Goal: Transaction & Acquisition: Book appointment/travel/reservation

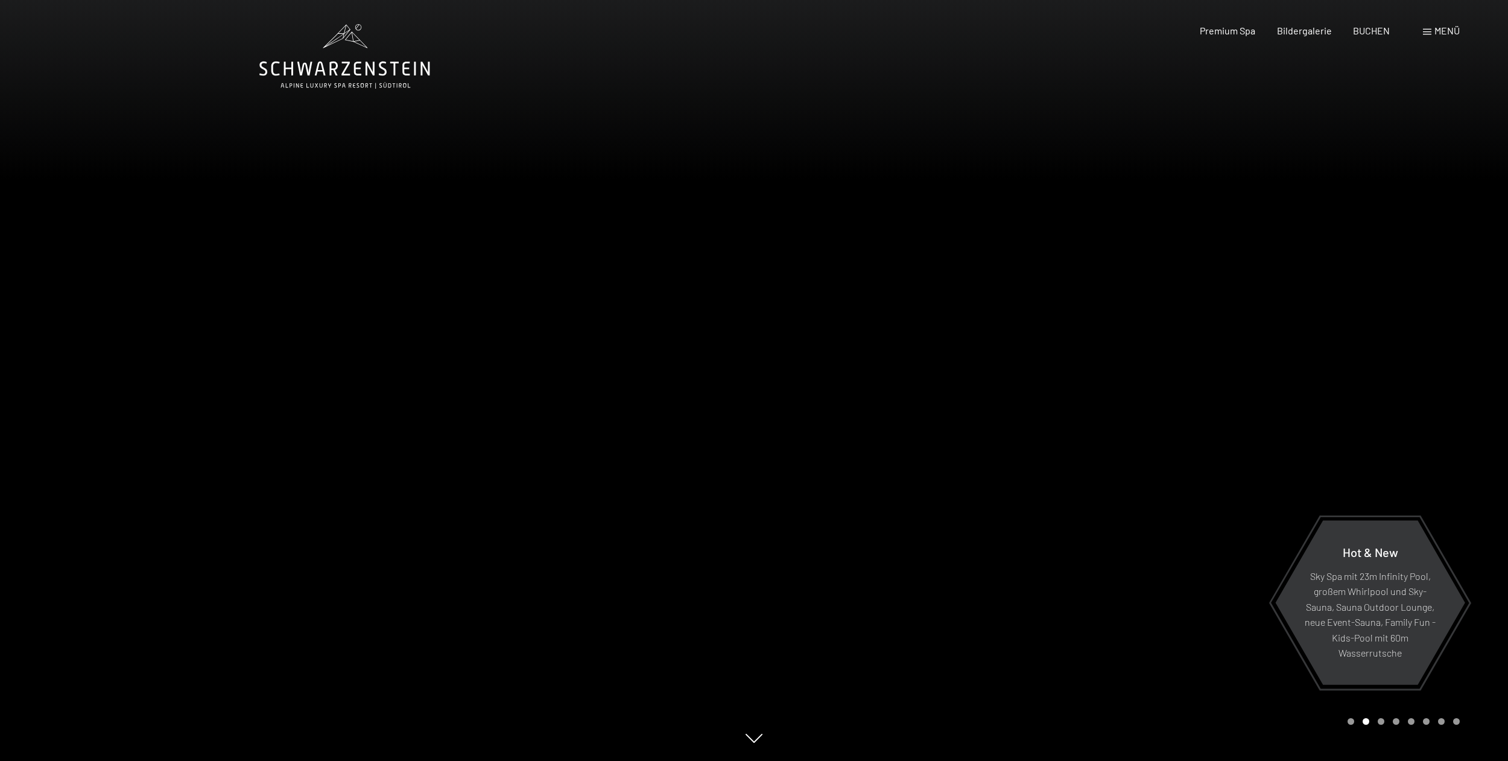
click at [1445, 31] on span "Menü" at bounding box center [1447, 30] width 25 height 11
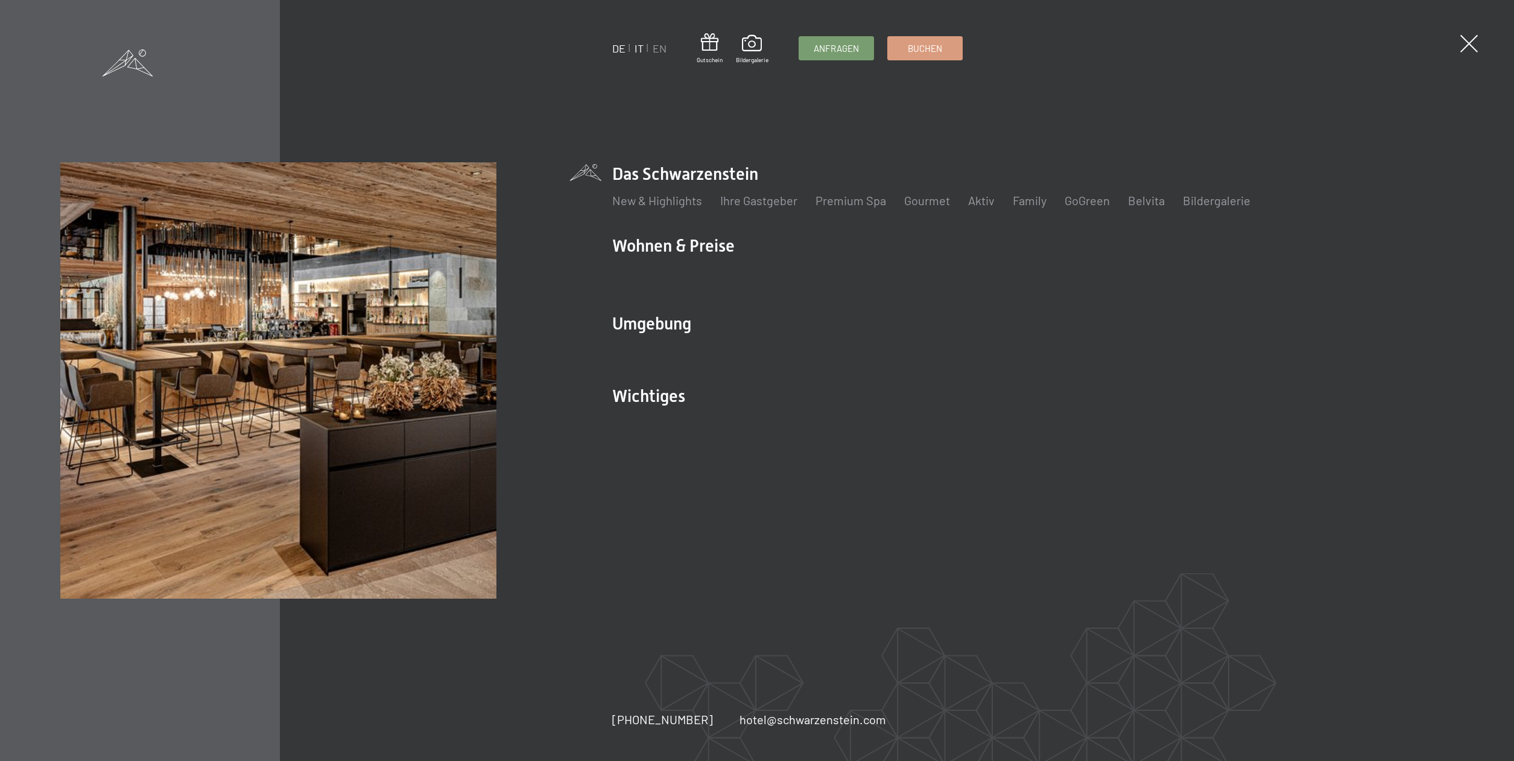
click at [639, 49] on link "IT" at bounding box center [639, 48] width 9 height 13
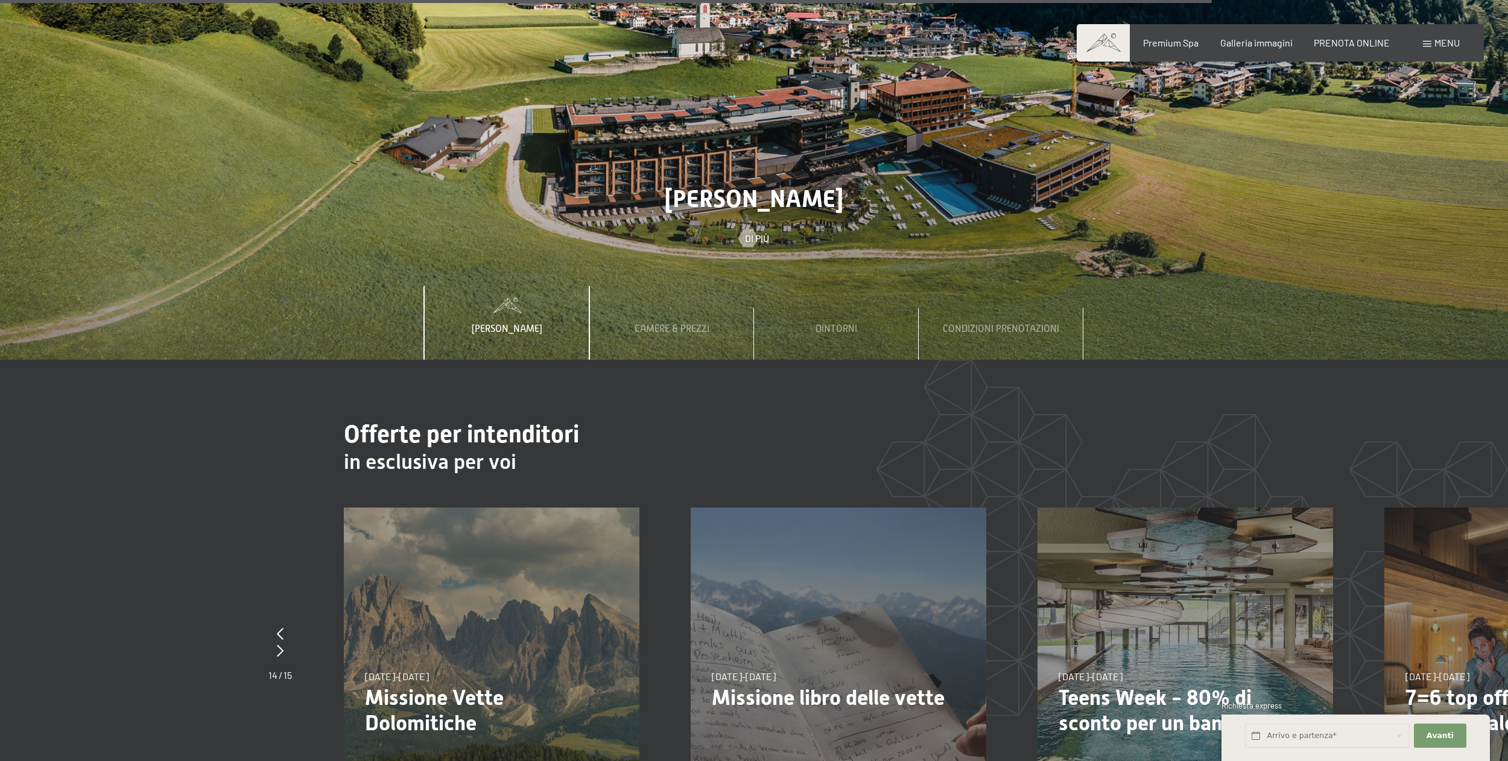
scroll to position [6407, 0]
click at [687, 323] on span "Camere & Prezzi" at bounding box center [672, 328] width 75 height 11
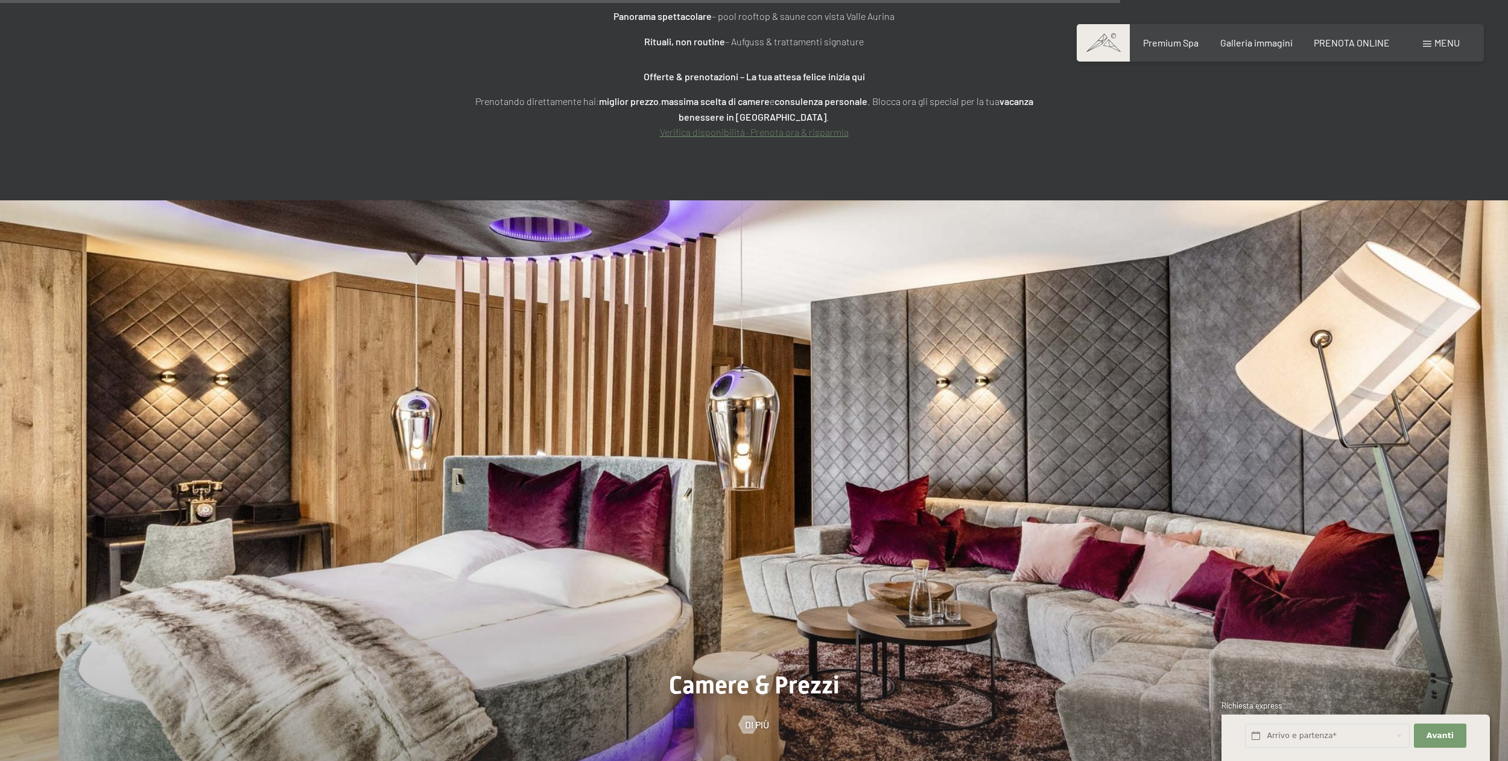
scroll to position [5918, 0]
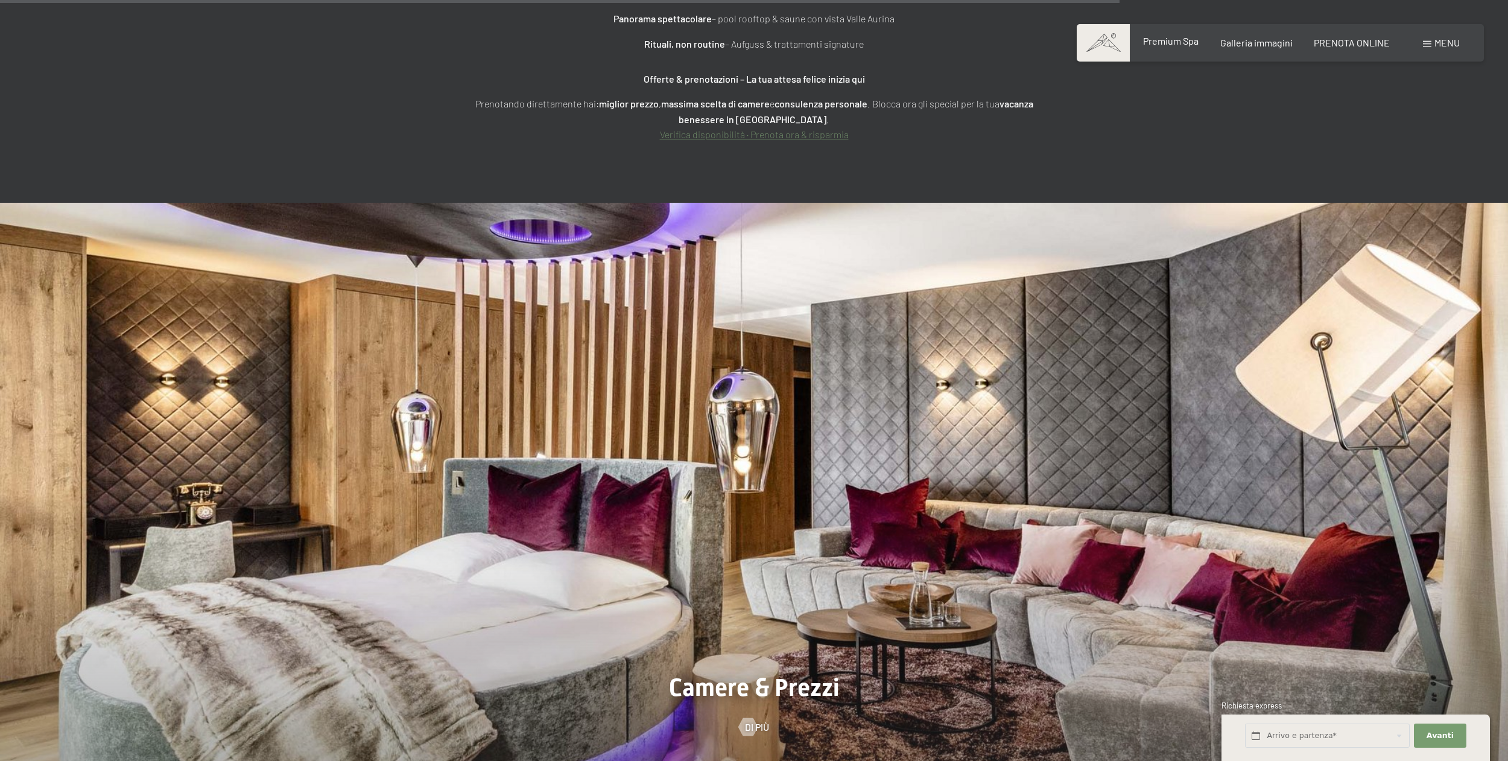
click at [1178, 45] on span "Premium Spa" at bounding box center [1171, 40] width 56 height 11
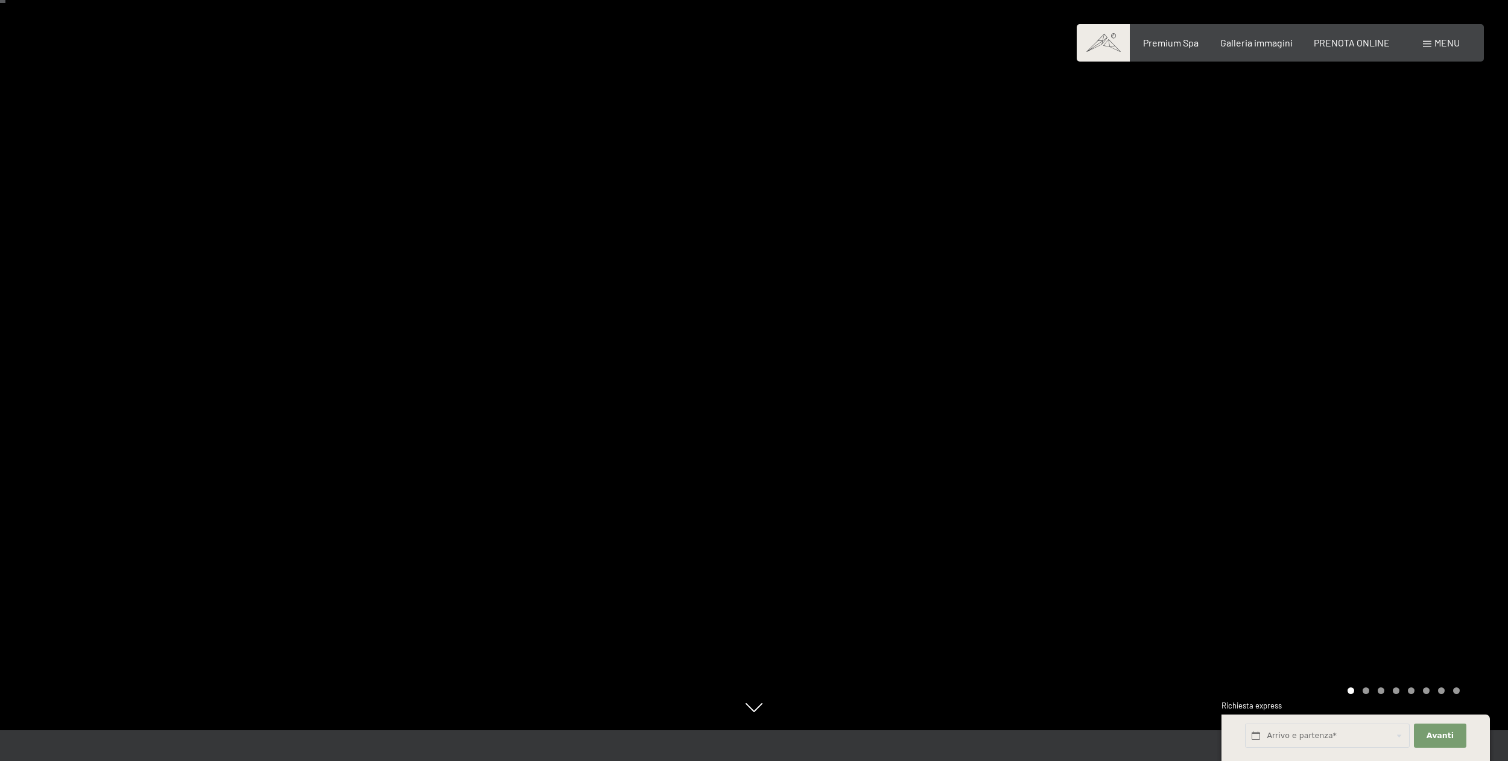
scroll to position [30, 0]
click at [1431, 428] on div at bounding box center [1131, 350] width 754 height 761
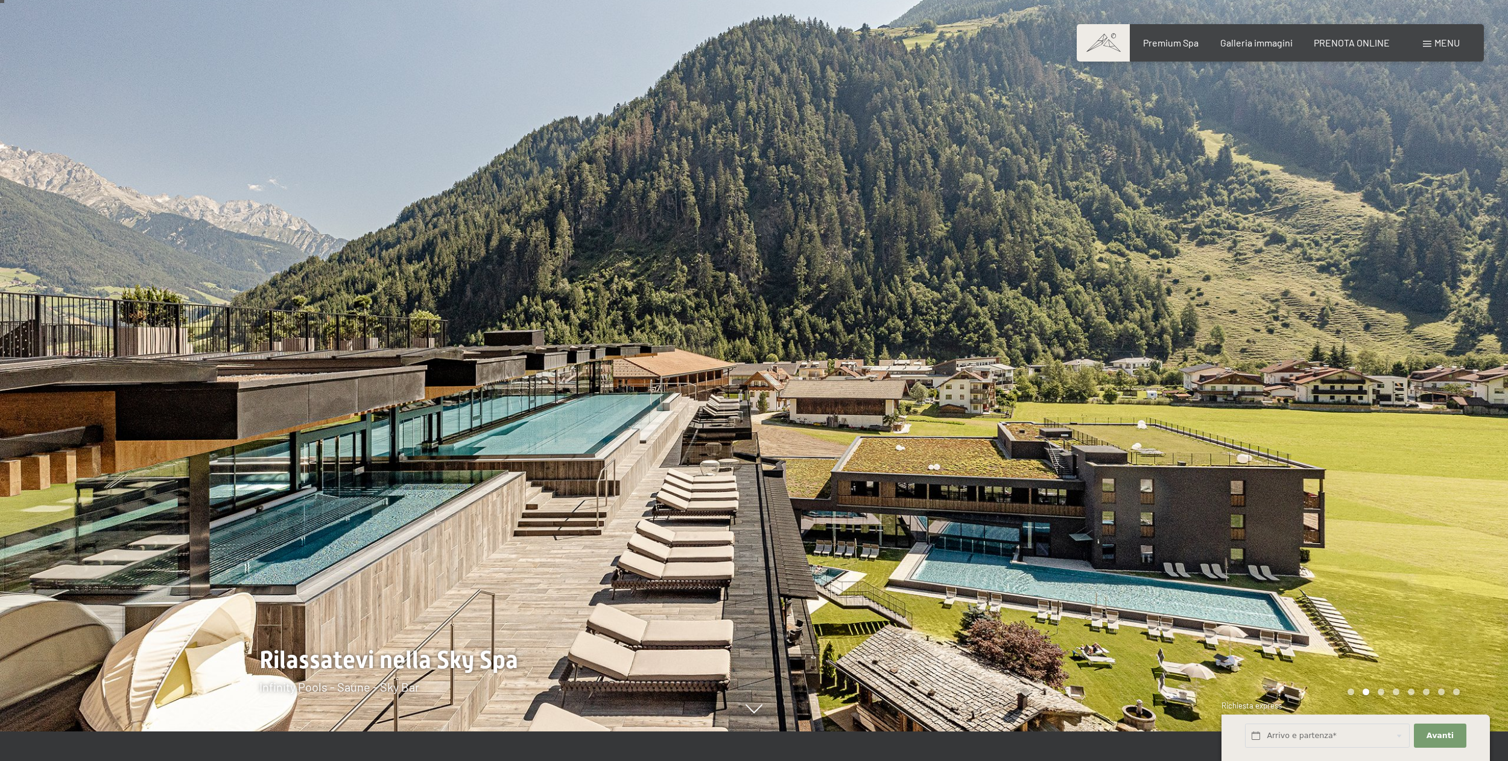
click at [1431, 428] on div at bounding box center [1131, 350] width 754 height 761
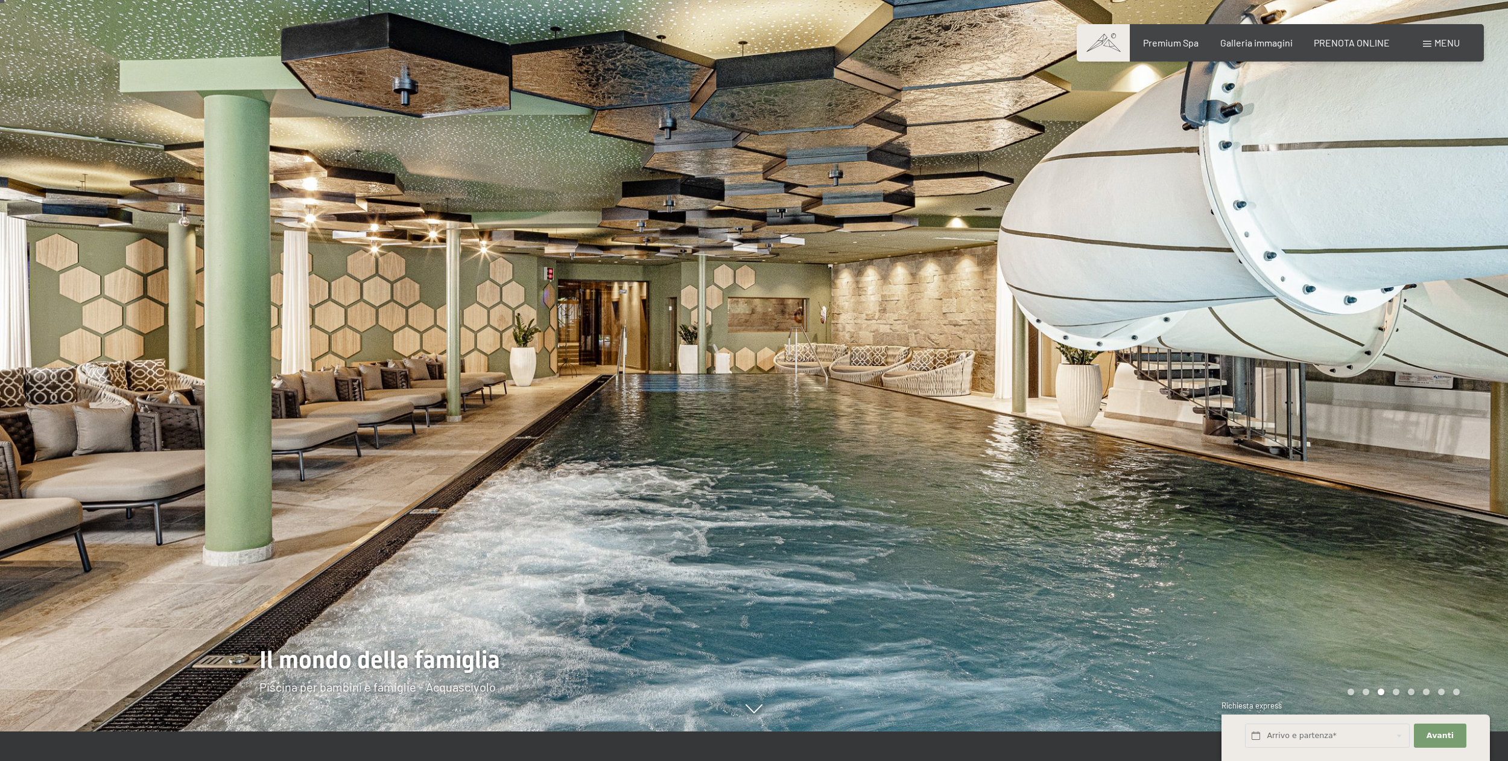
click at [1431, 428] on div at bounding box center [1131, 350] width 754 height 761
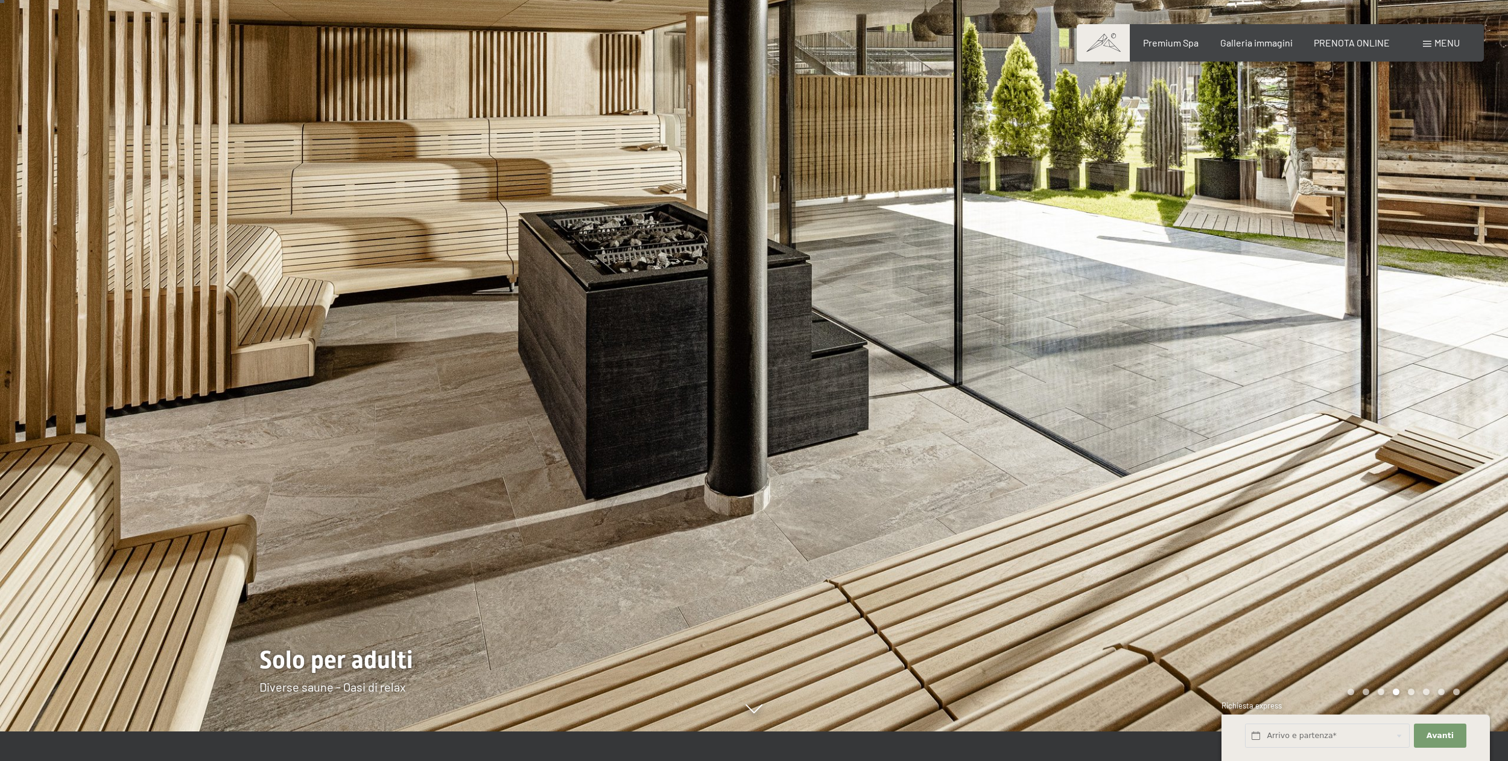
click at [1431, 428] on div at bounding box center [1131, 350] width 754 height 761
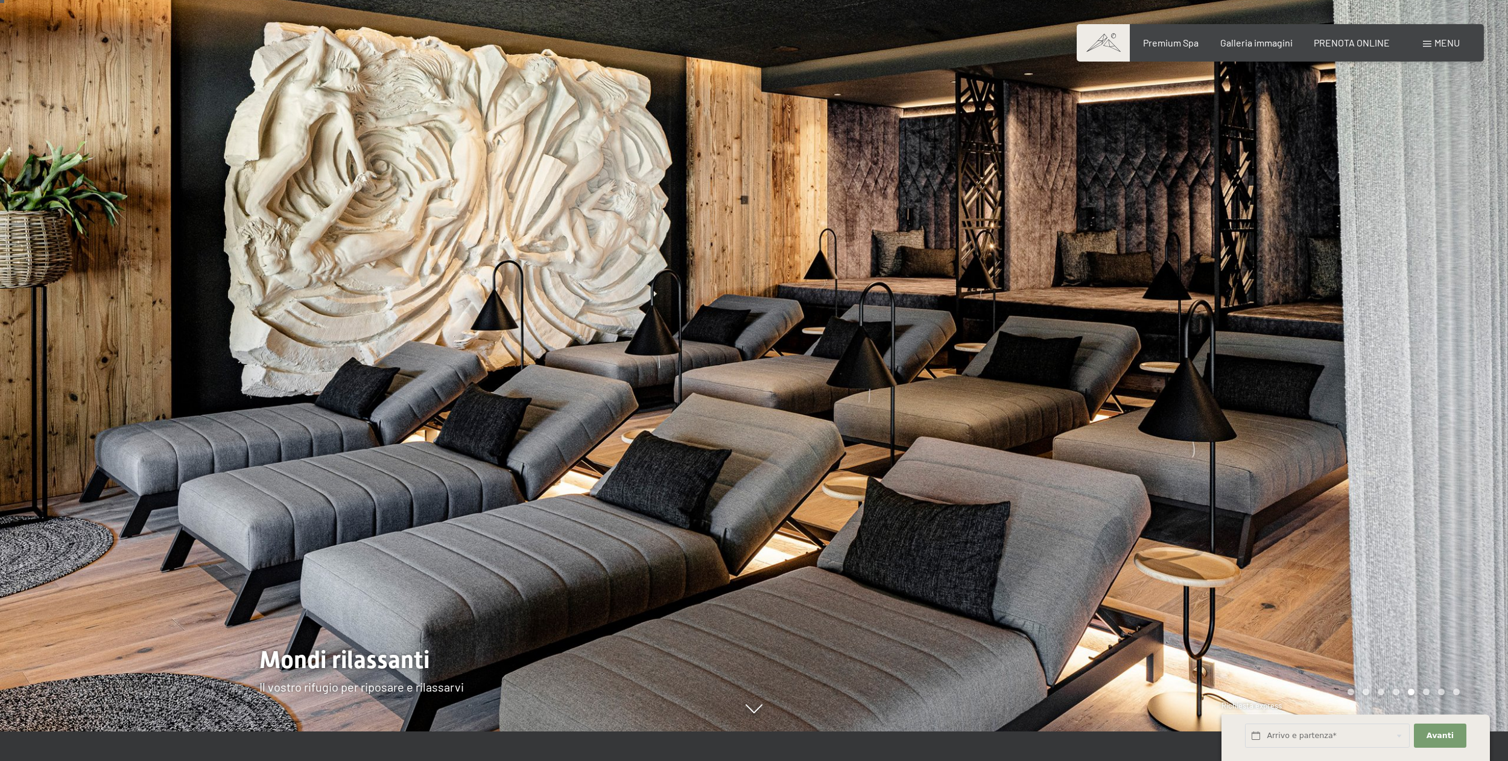
click at [1431, 428] on div at bounding box center [1131, 350] width 754 height 761
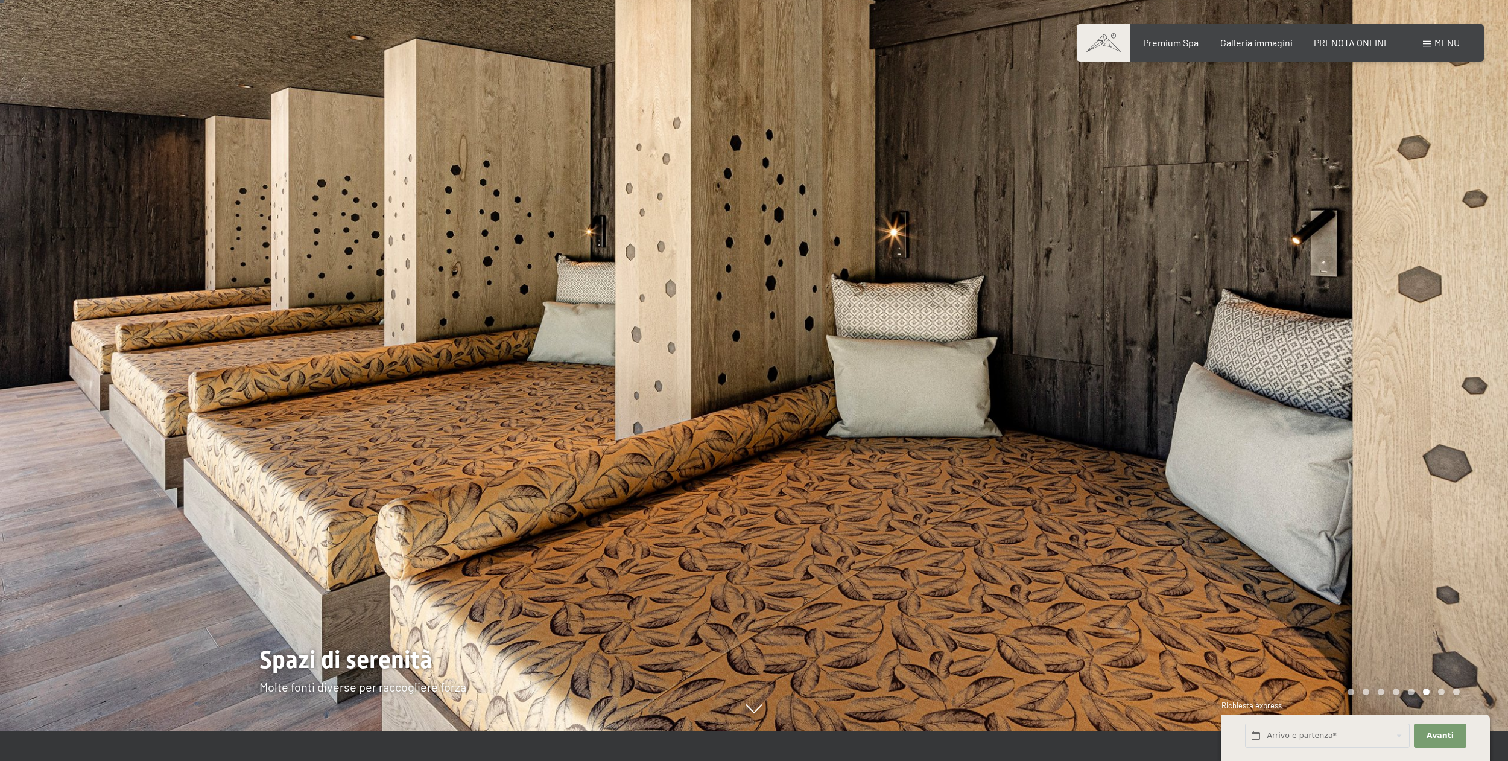
click at [1431, 428] on div at bounding box center [1131, 350] width 754 height 761
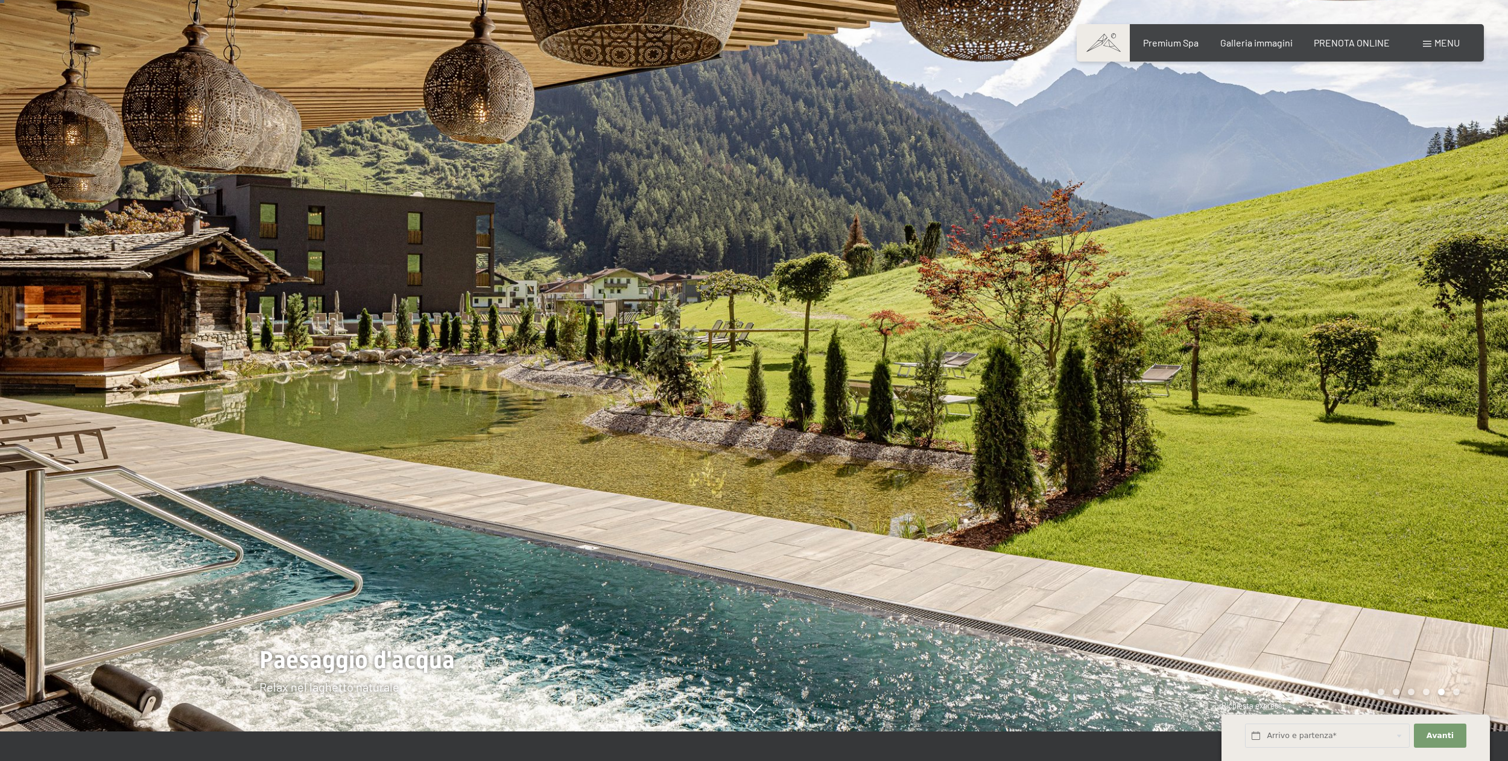
click at [1431, 428] on div at bounding box center [1131, 350] width 754 height 761
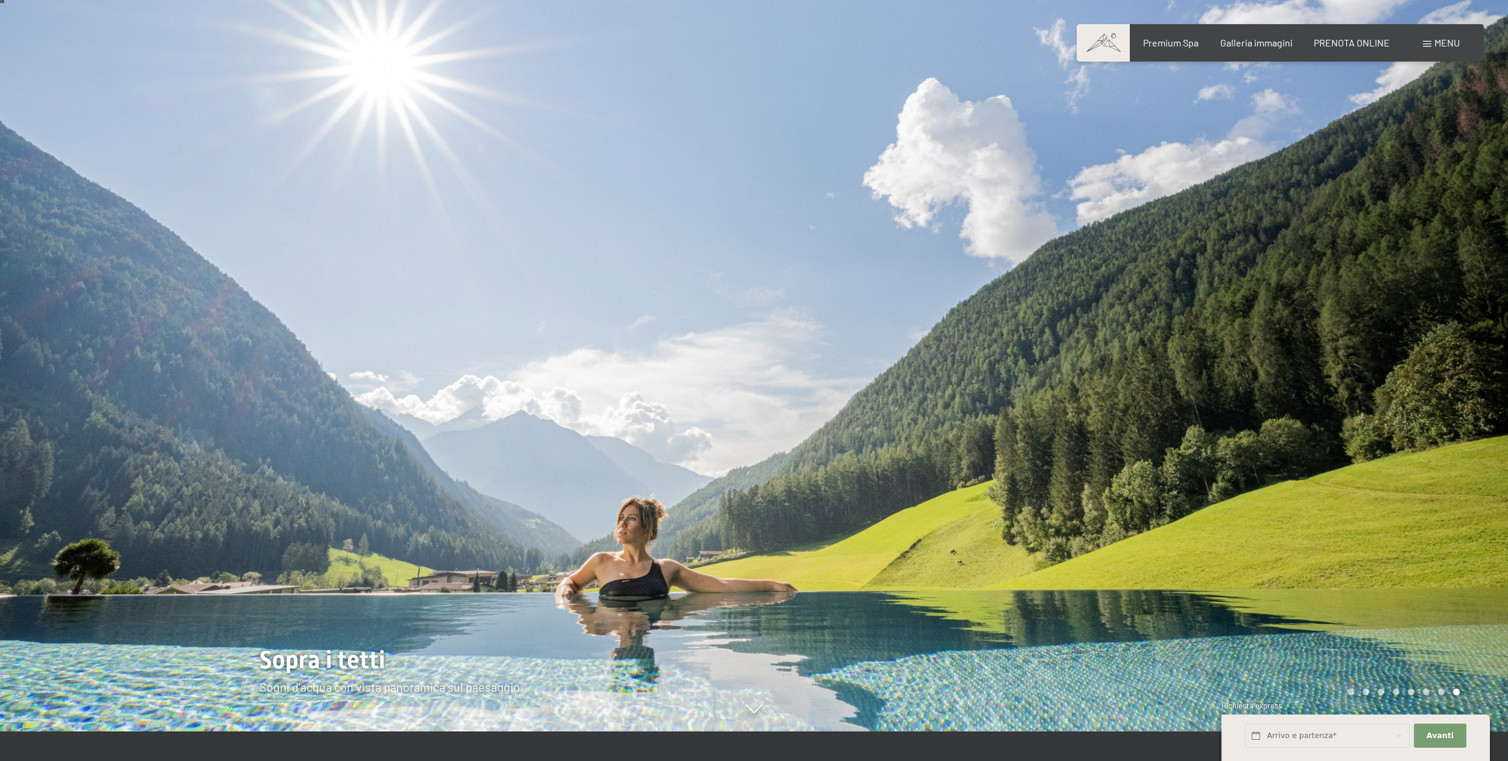
click at [1431, 428] on div at bounding box center [1131, 350] width 754 height 761
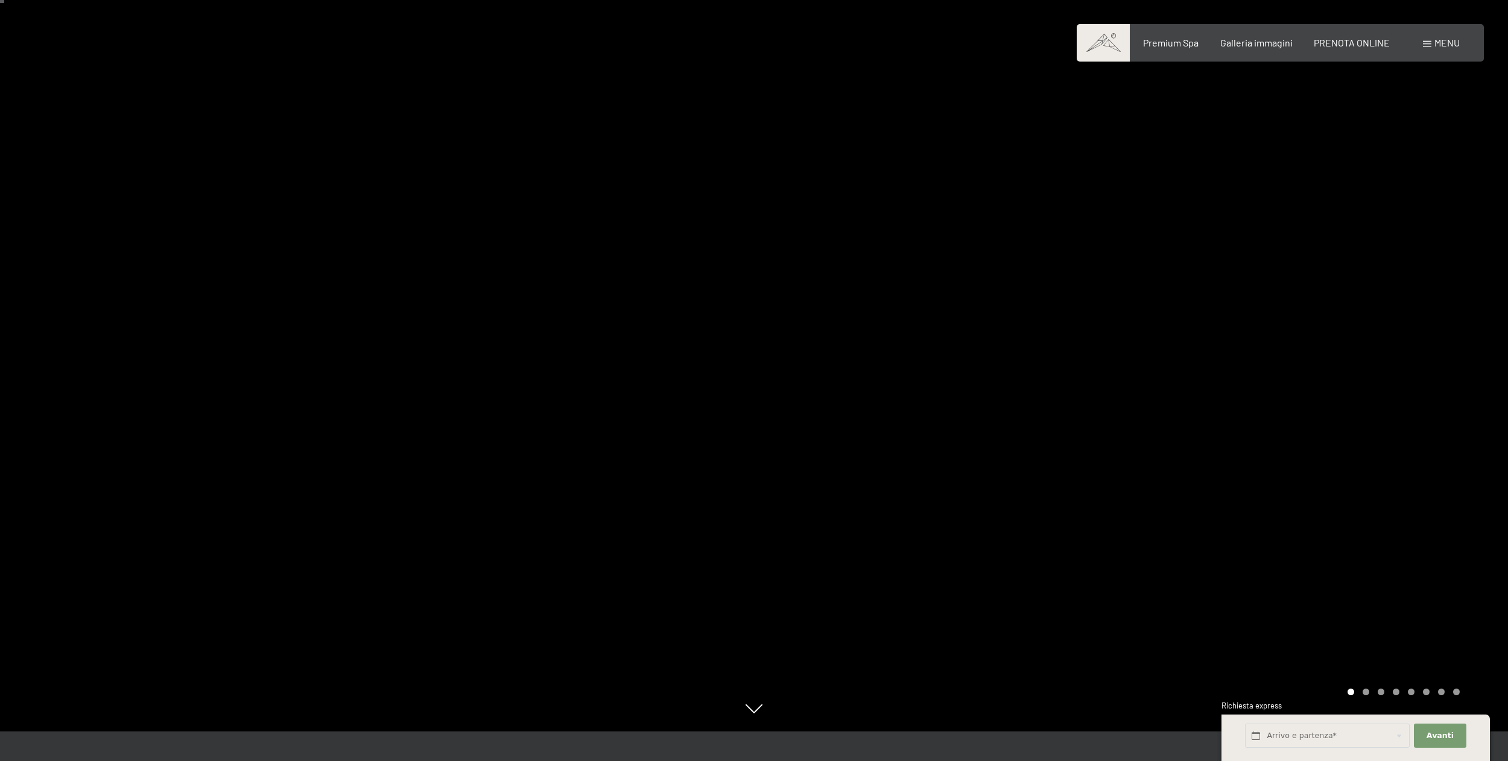
click at [1431, 428] on div at bounding box center [1131, 350] width 754 height 761
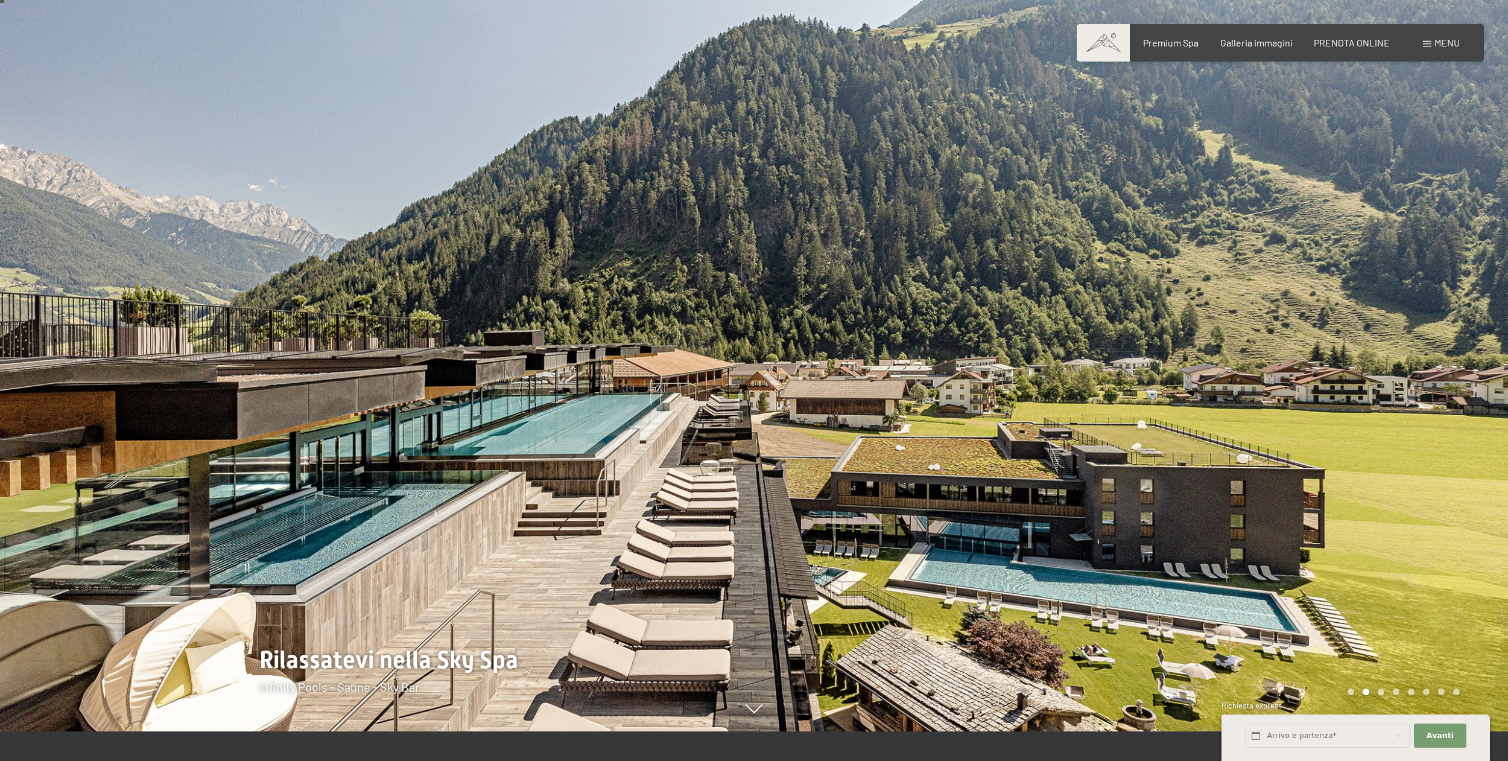
click at [1431, 428] on div at bounding box center [1131, 350] width 754 height 761
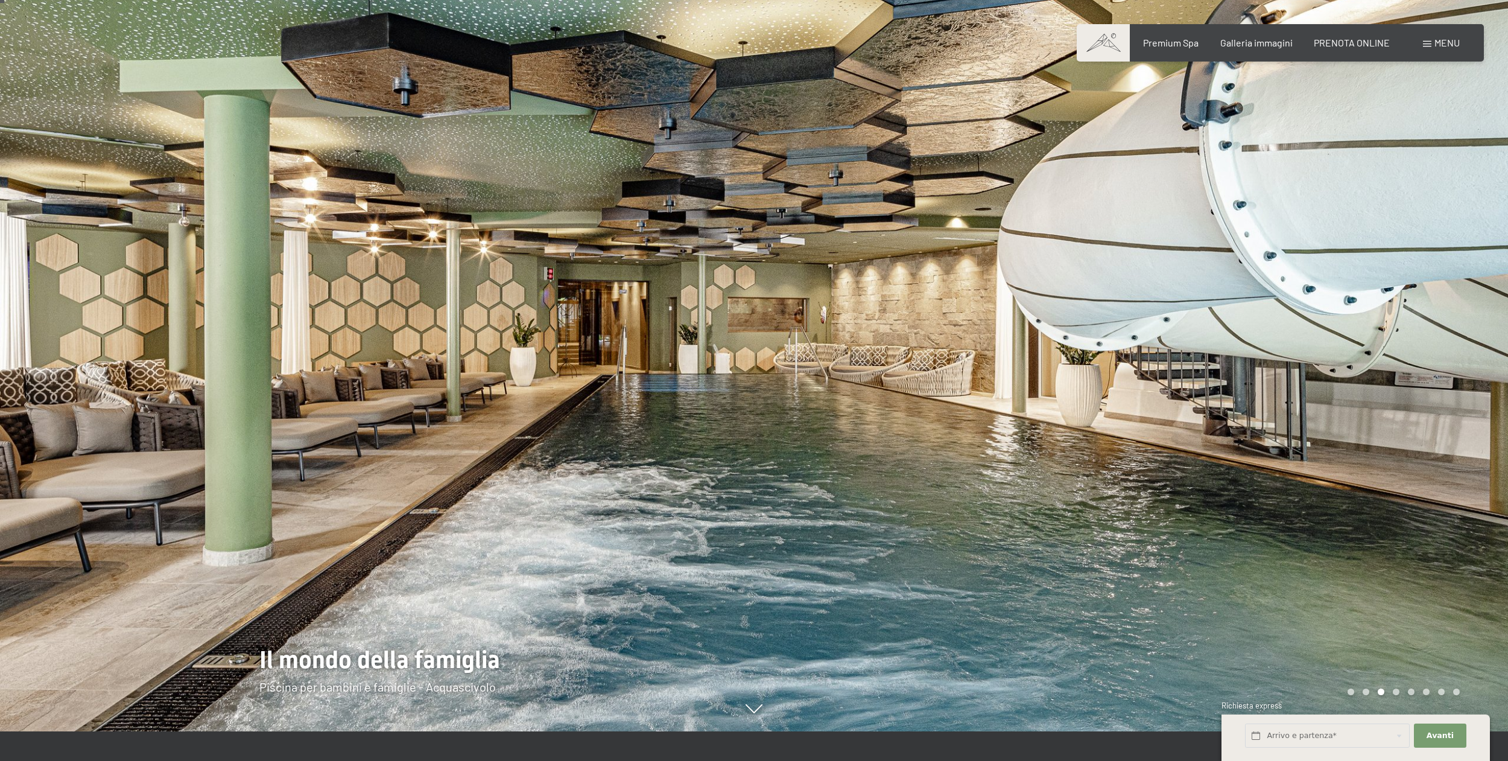
click at [1431, 428] on div at bounding box center [1131, 350] width 754 height 761
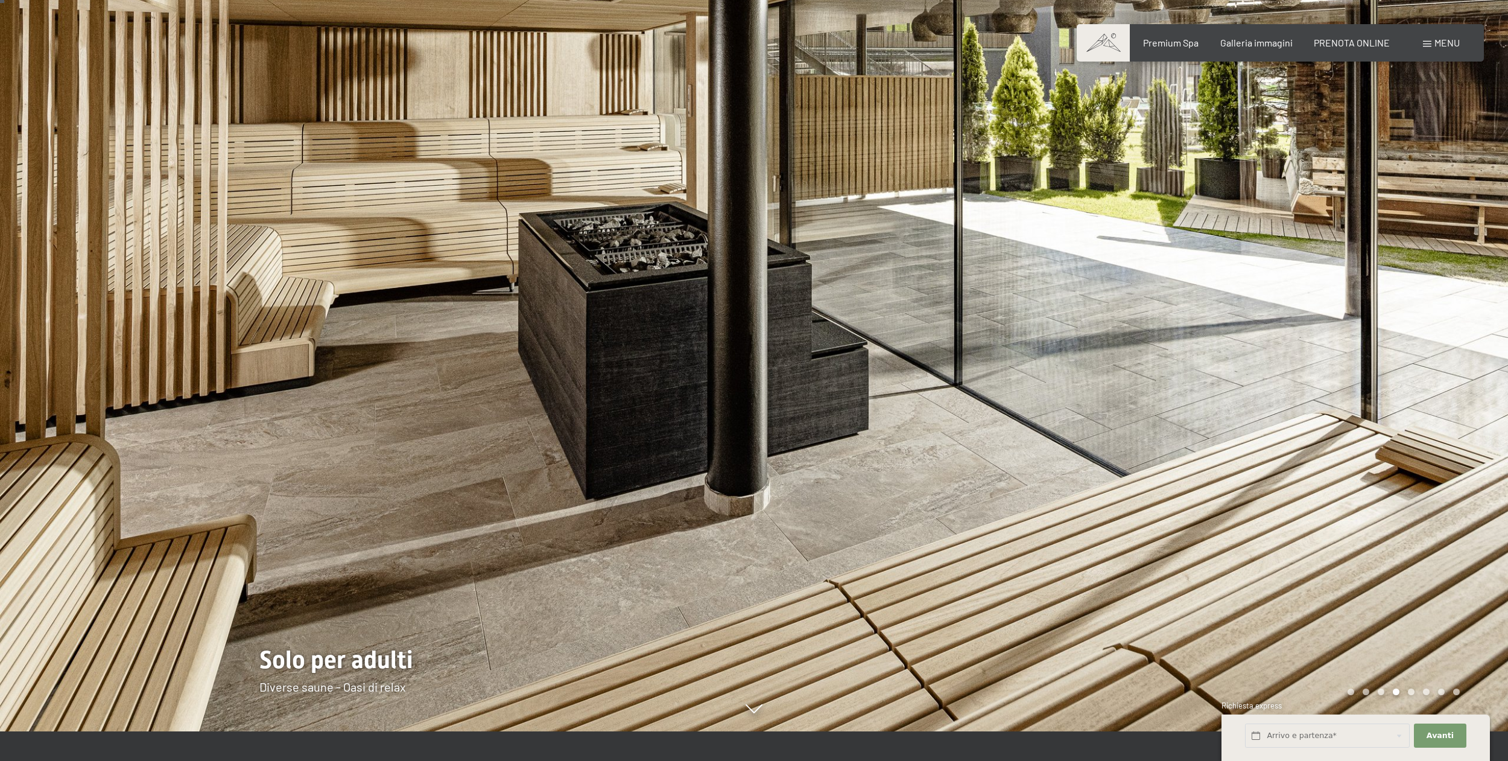
click at [1431, 428] on div at bounding box center [1131, 350] width 754 height 761
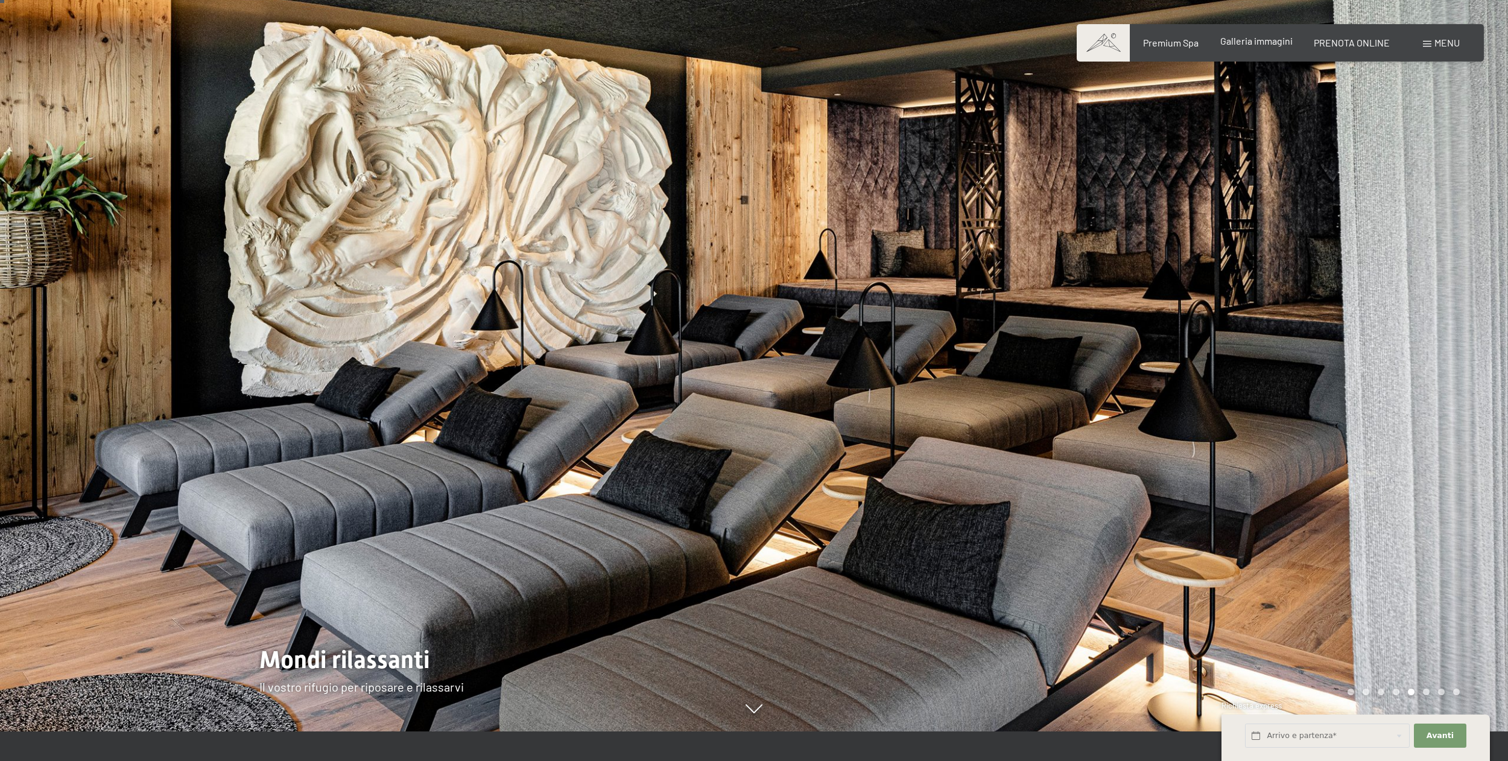
click at [1243, 41] on span "Galleria immagini" at bounding box center [1257, 40] width 72 height 11
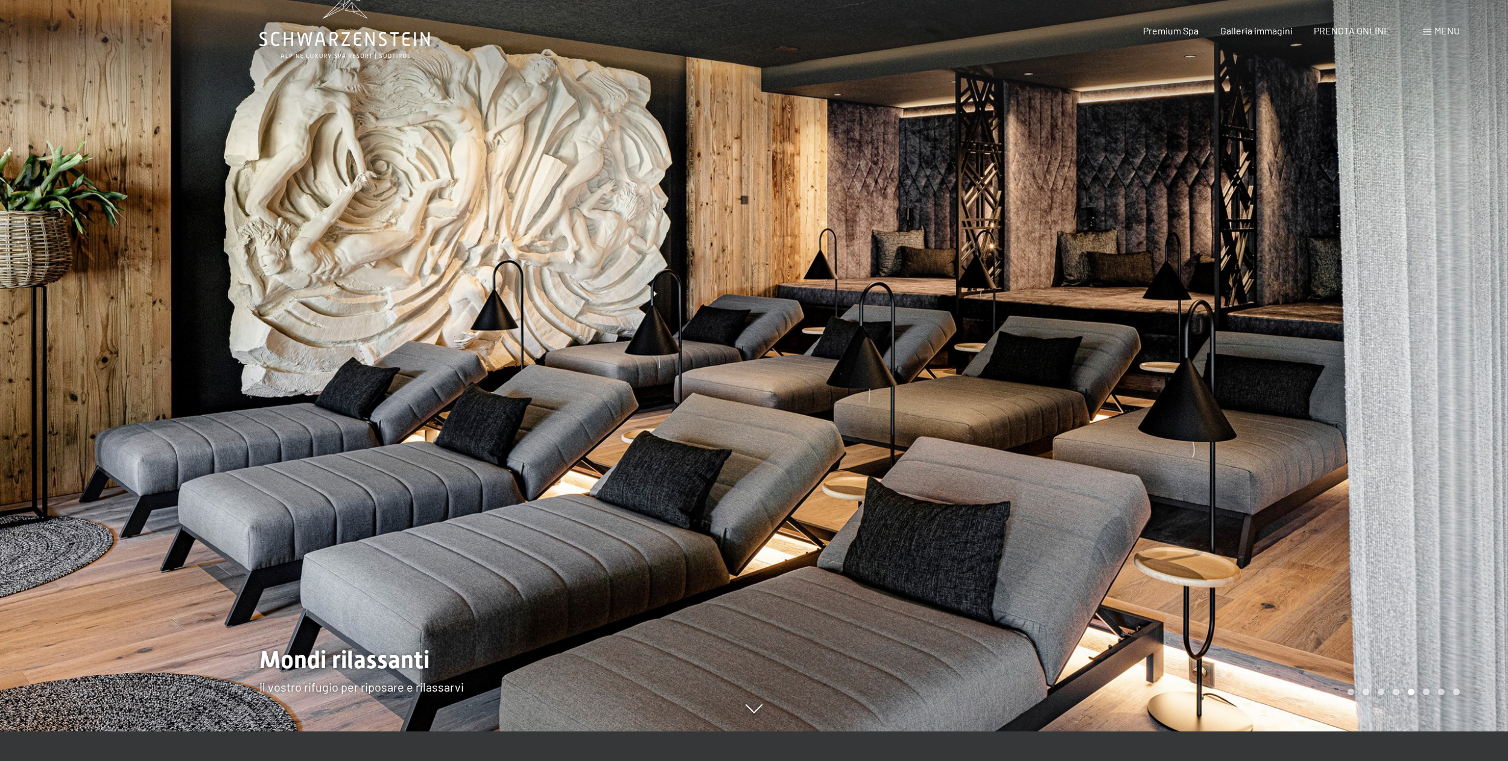
scroll to position [0, 0]
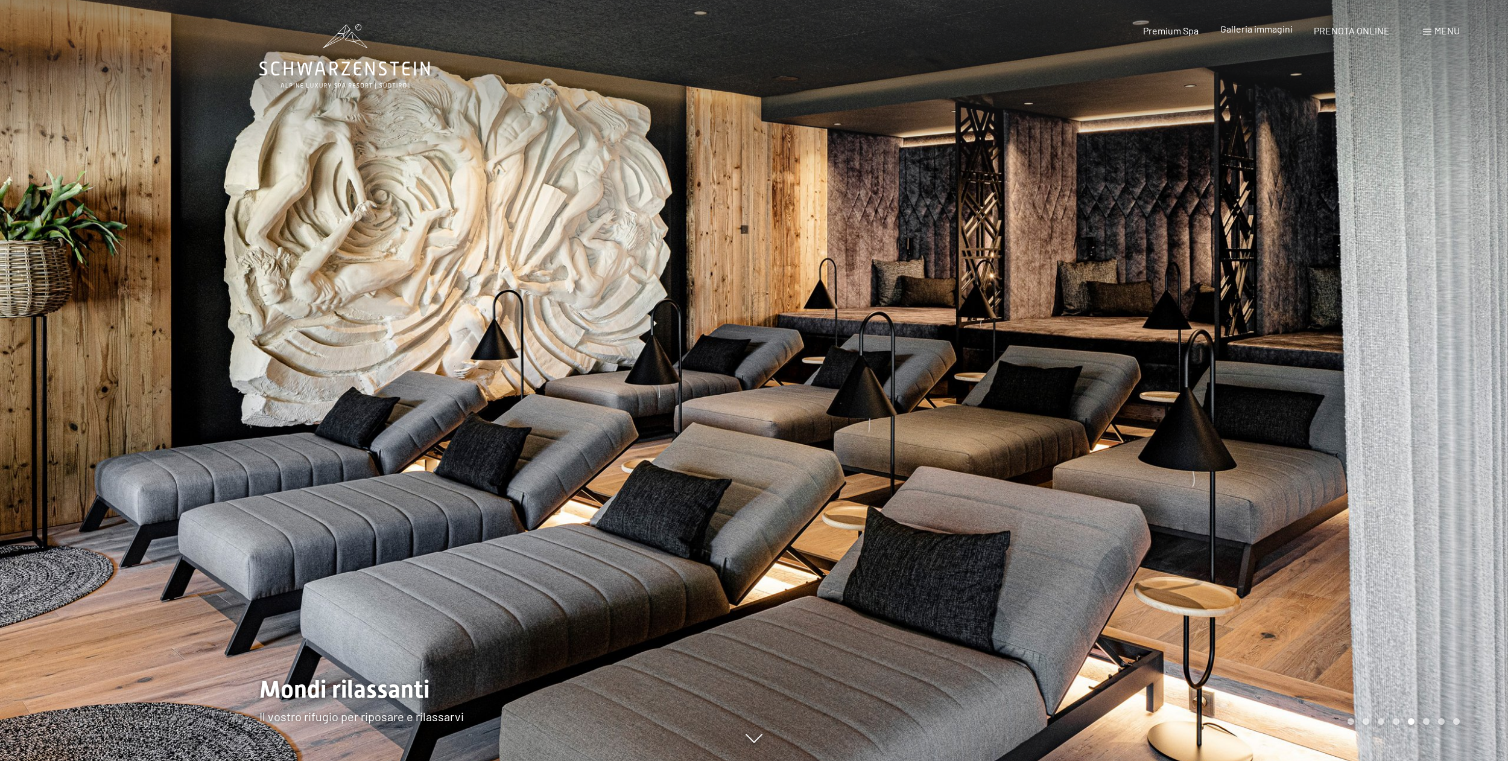
click at [1256, 32] on span "Galleria immagini" at bounding box center [1257, 28] width 72 height 11
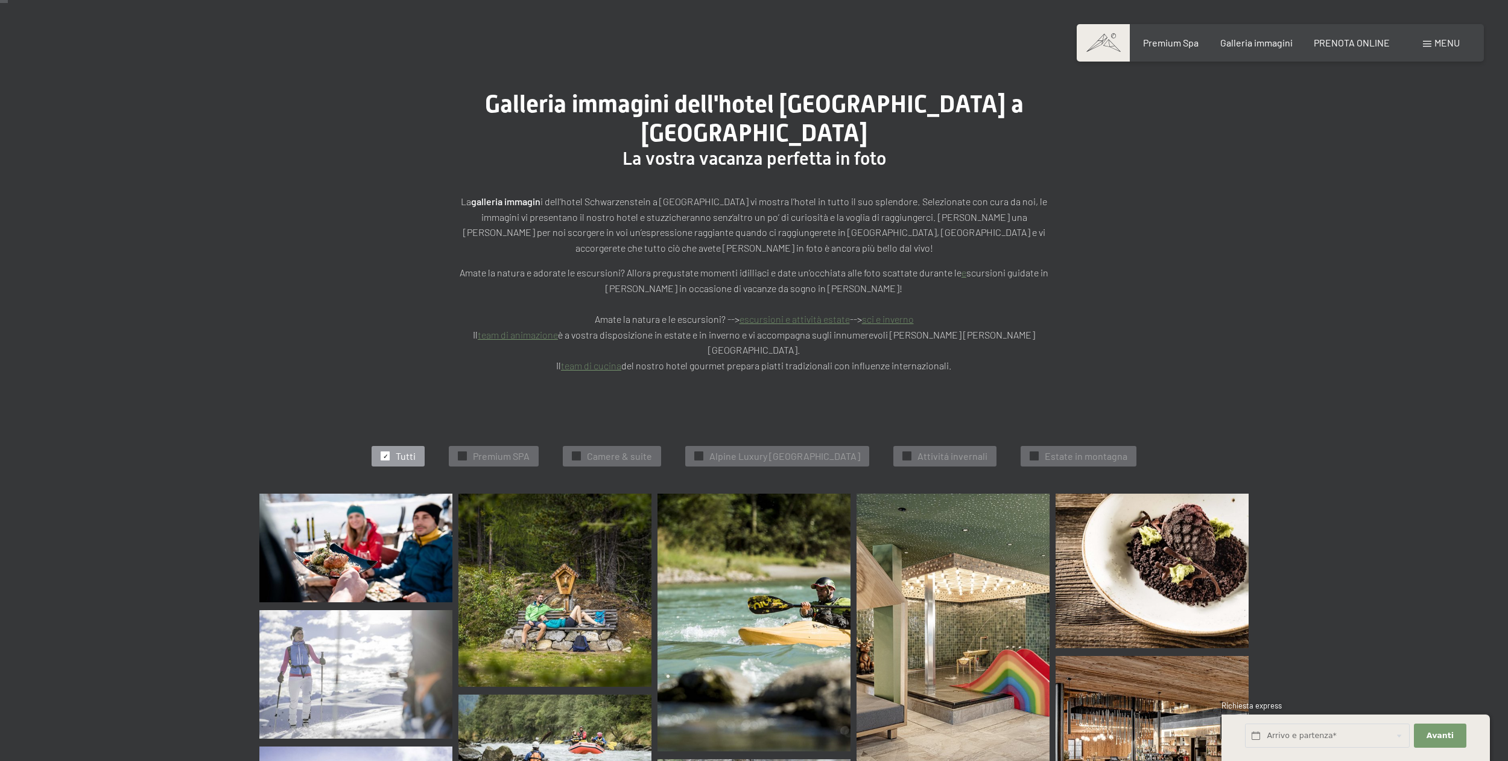
scroll to position [77, 0]
click at [609, 449] on span "Camere & suite" at bounding box center [619, 455] width 65 height 13
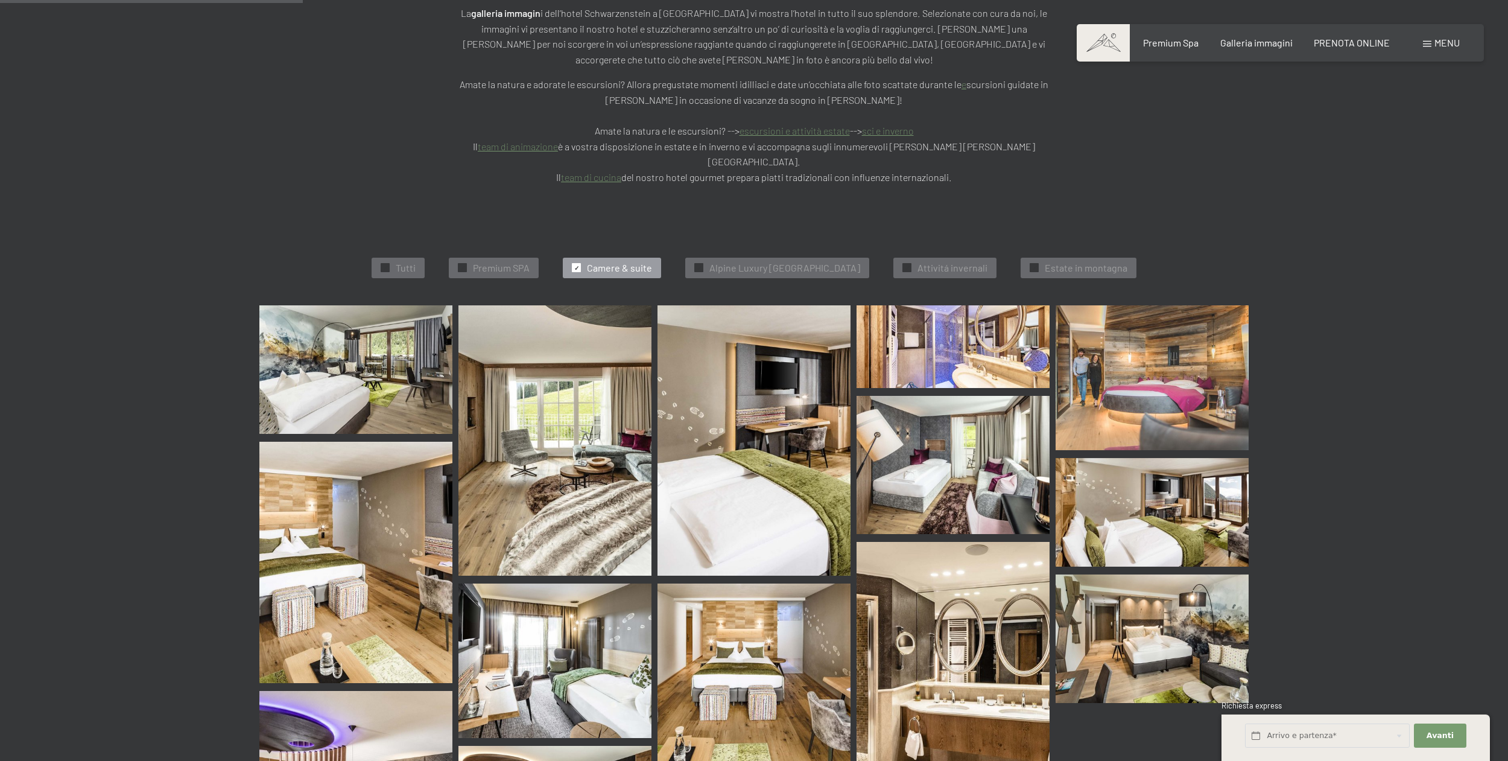
scroll to position [264, 0]
click at [1114, 608] on img at bounding box center [1152, 638] width 193 height 129
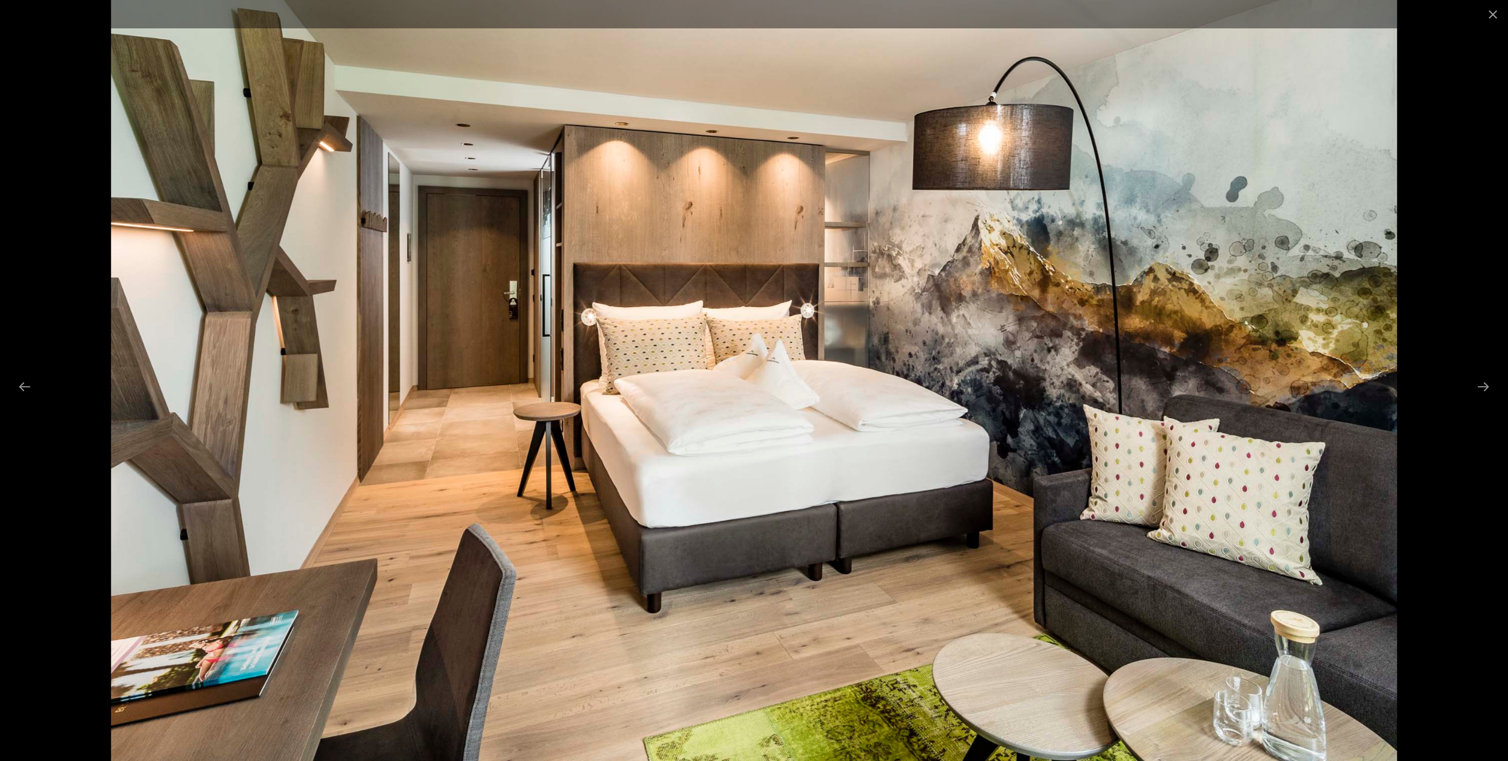
scroll to position [781, 0]
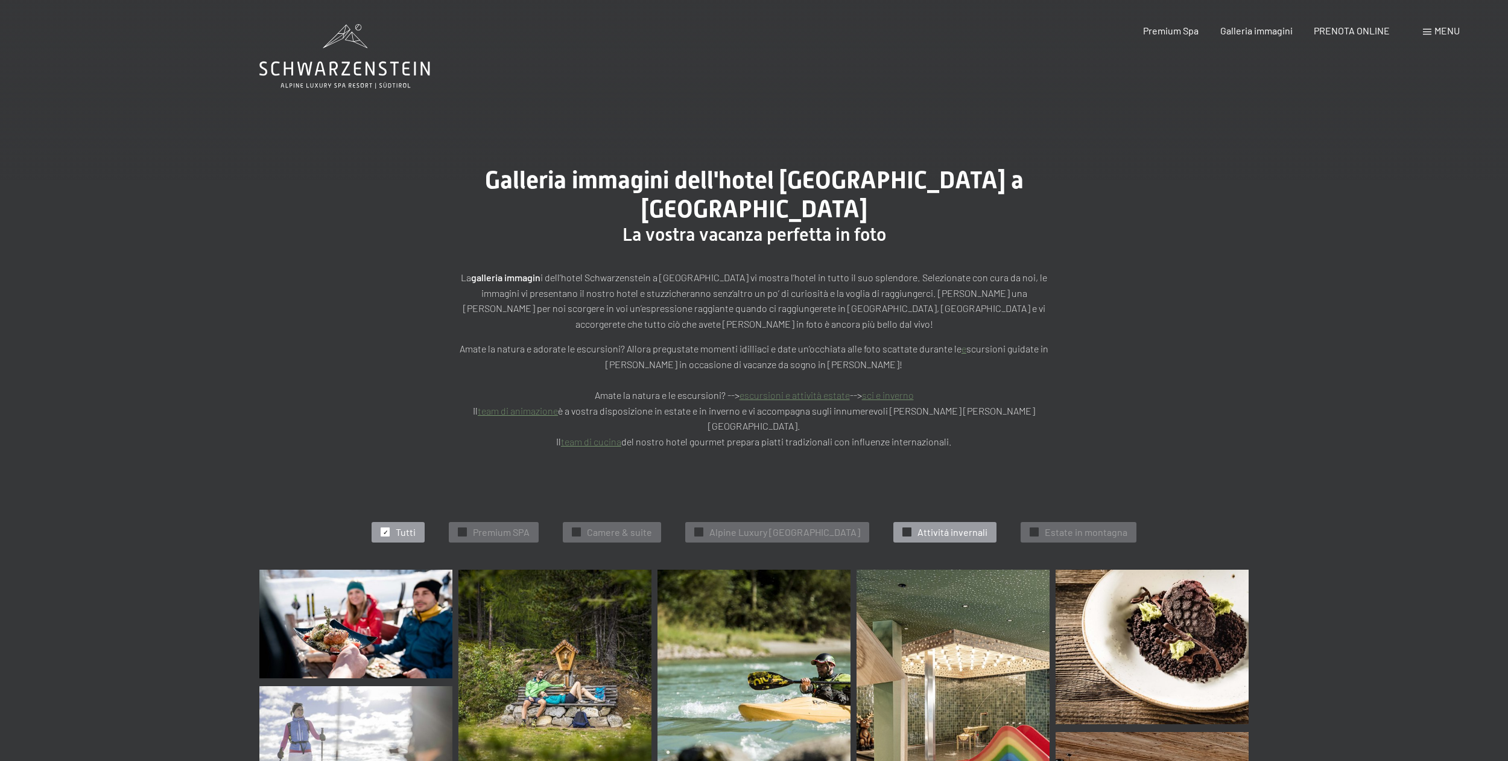
click at [988, 526] on span "Attivitá invernali" at bounding box center [953, 532] width 70 height 13
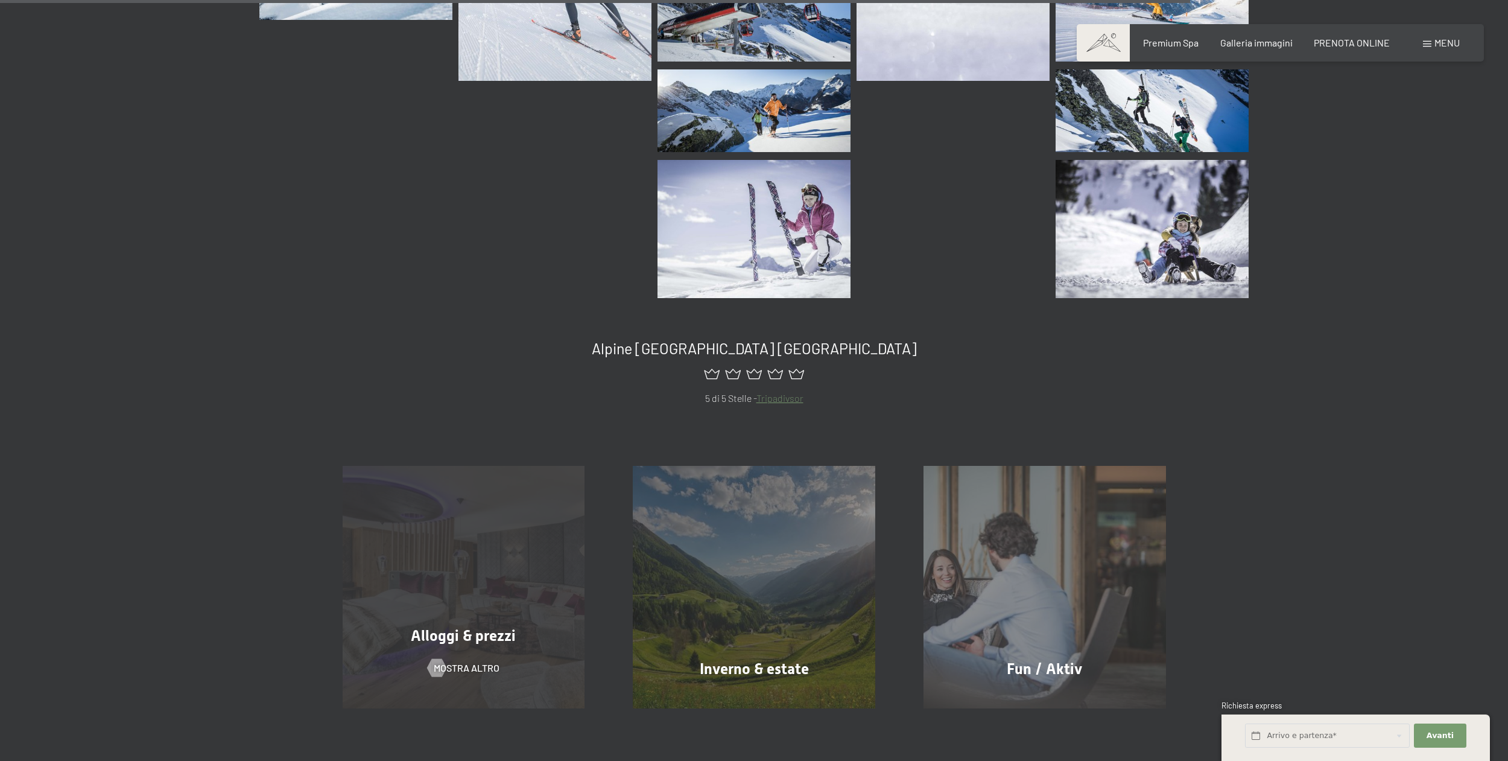
scroll to position [1695, 0]
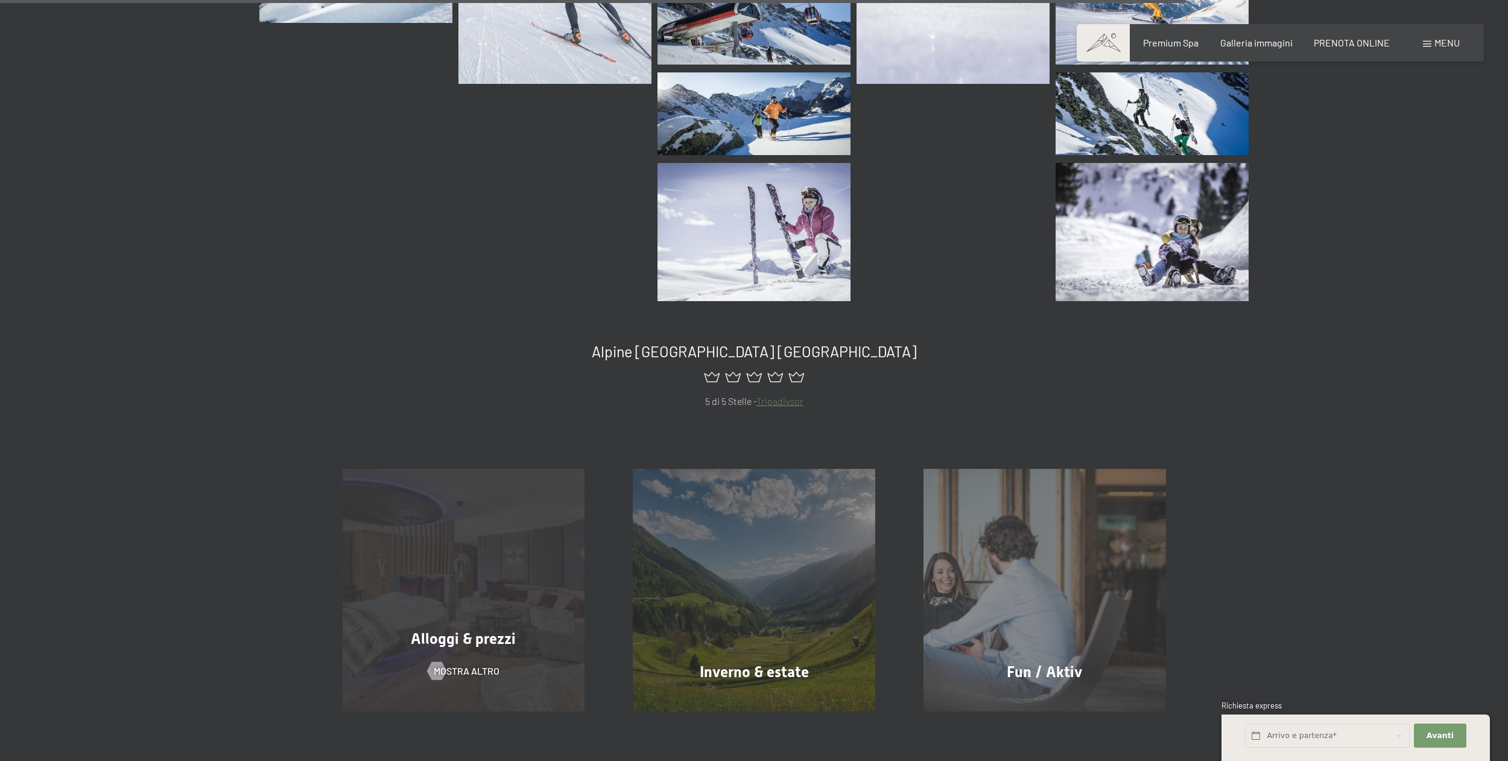
click at [512, 577] on div "Alloggi & prezzi mostra altro" at bounding box center [464, 590] width 291 height 243
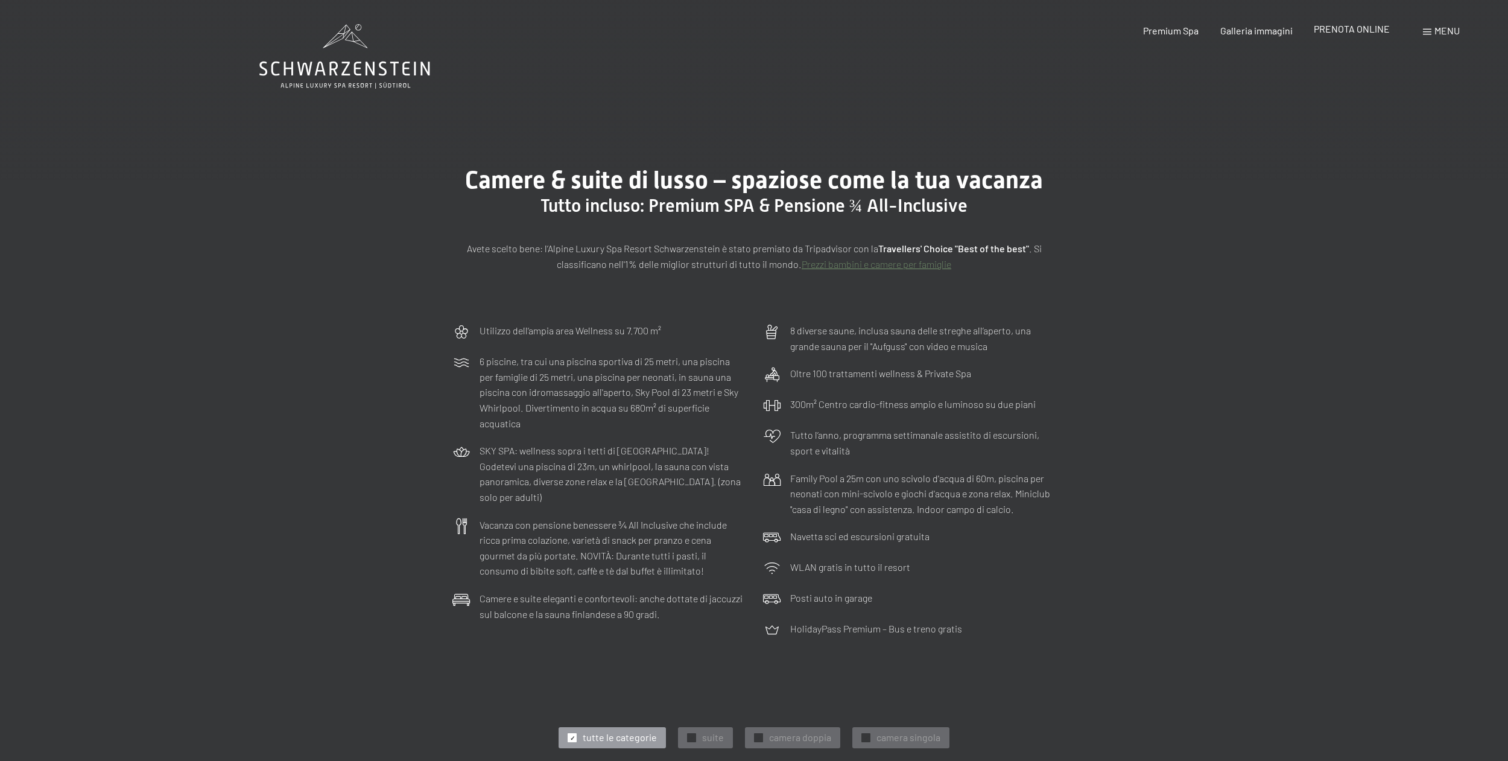
click at [1348, 30] on span "PRENOTA ONLINE" at bounding box center [1352, 28] width 76 height 11
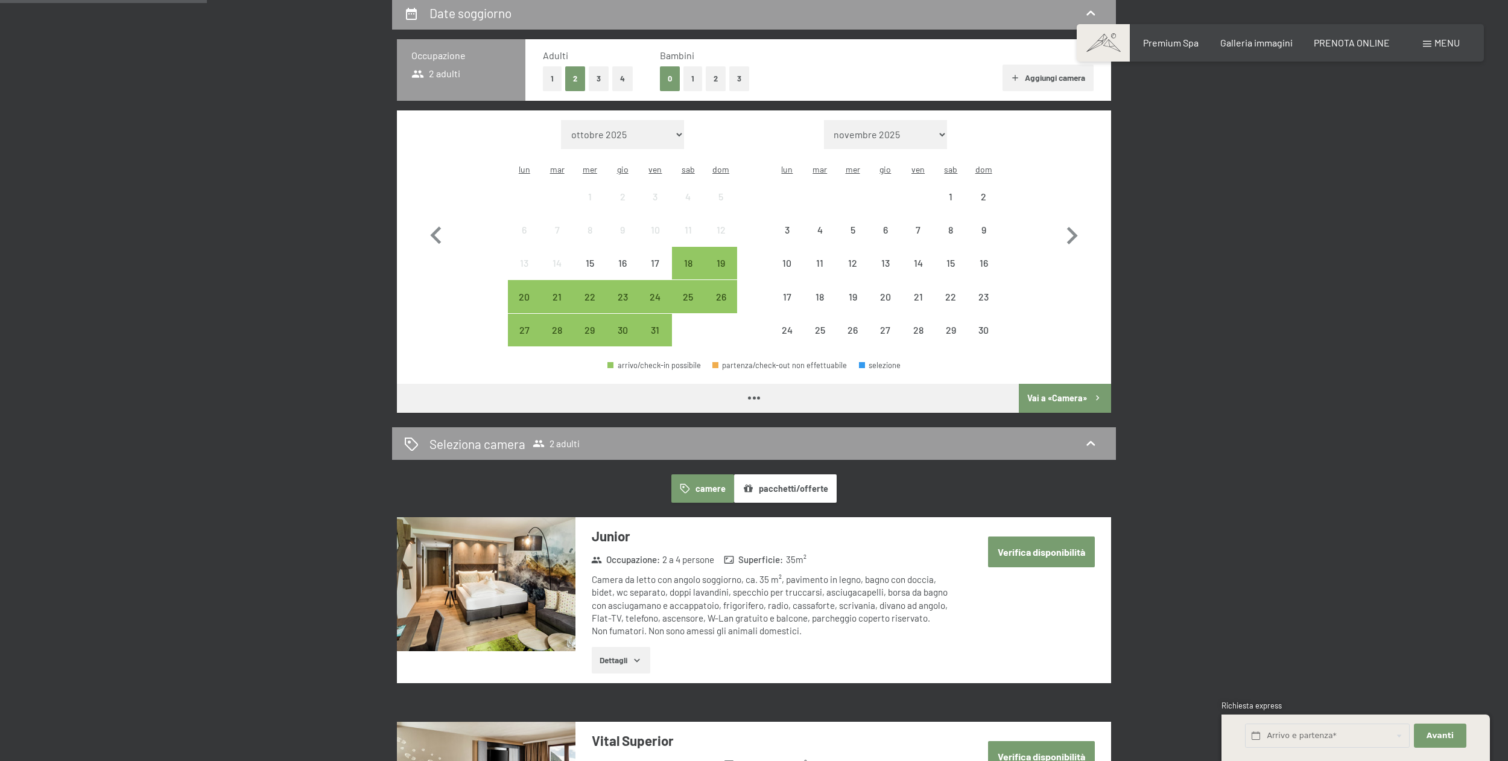
scroll to position [303, 0]
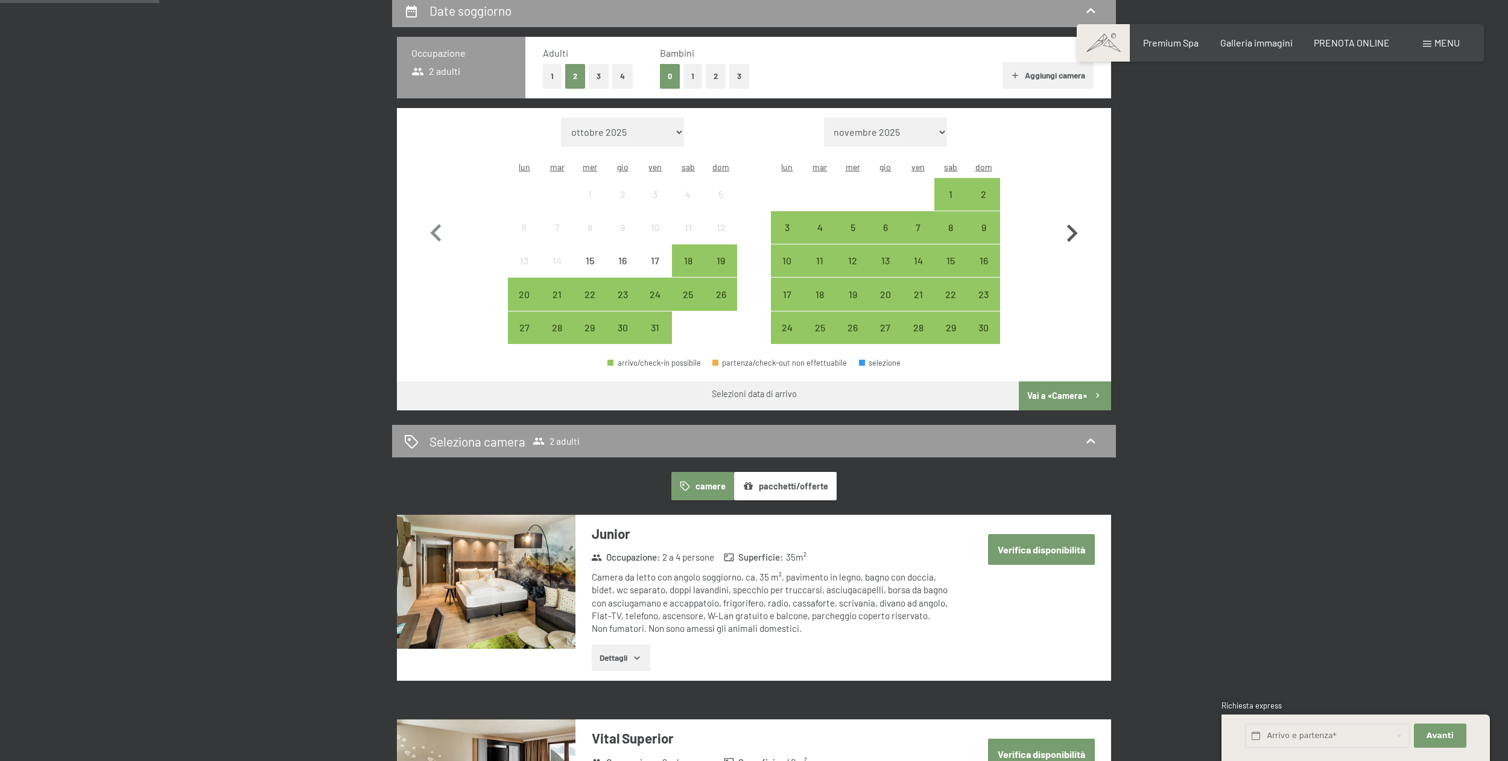
click at [1063, 223] on icon "button" at bounding box center [1072, 233] width 35 height 35
select select "[DATE]"
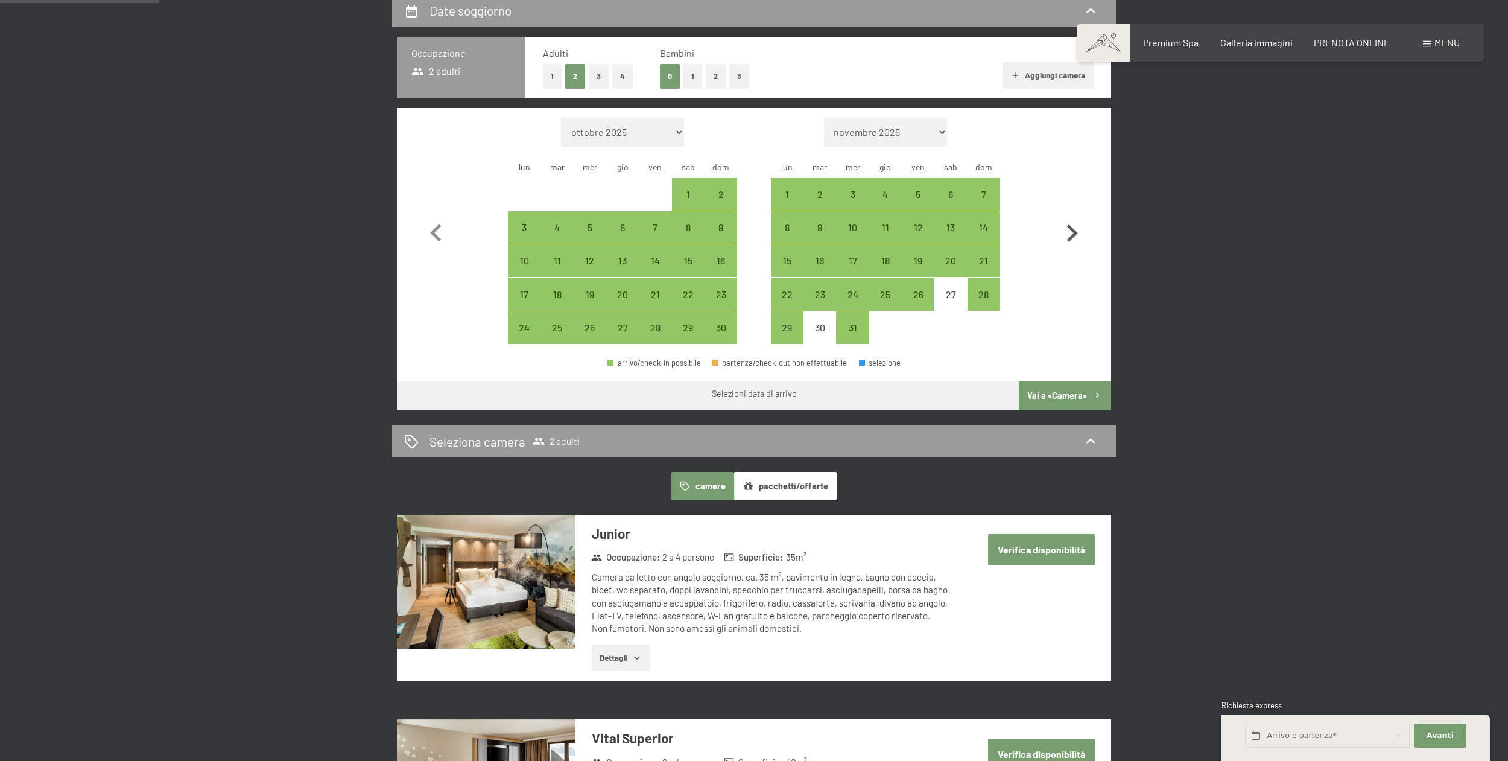
click at [1075, 228] on icon "button" at bounding box center [1072, 233] width 35 height 35
select select "[DATE]"
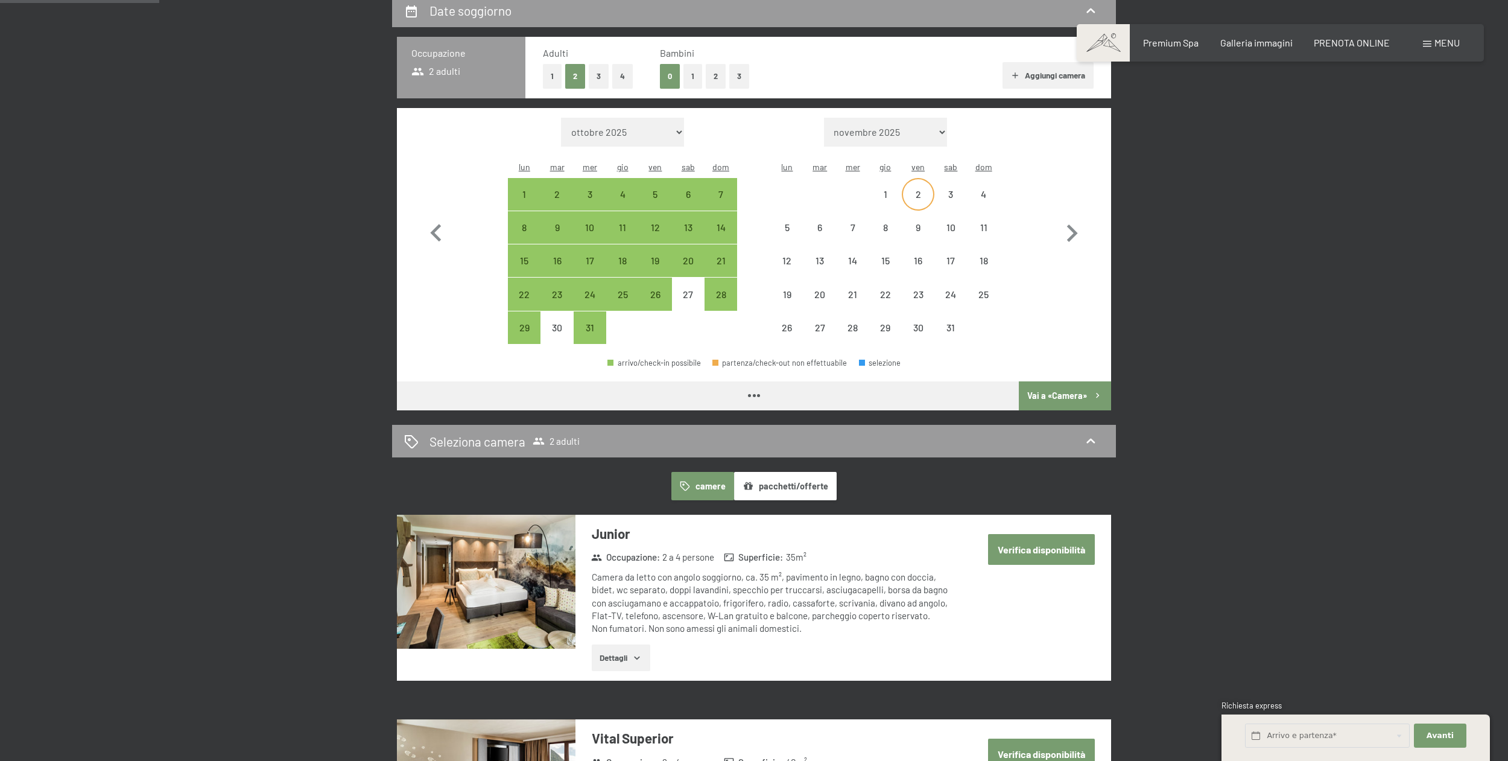
select select "[DATE]"
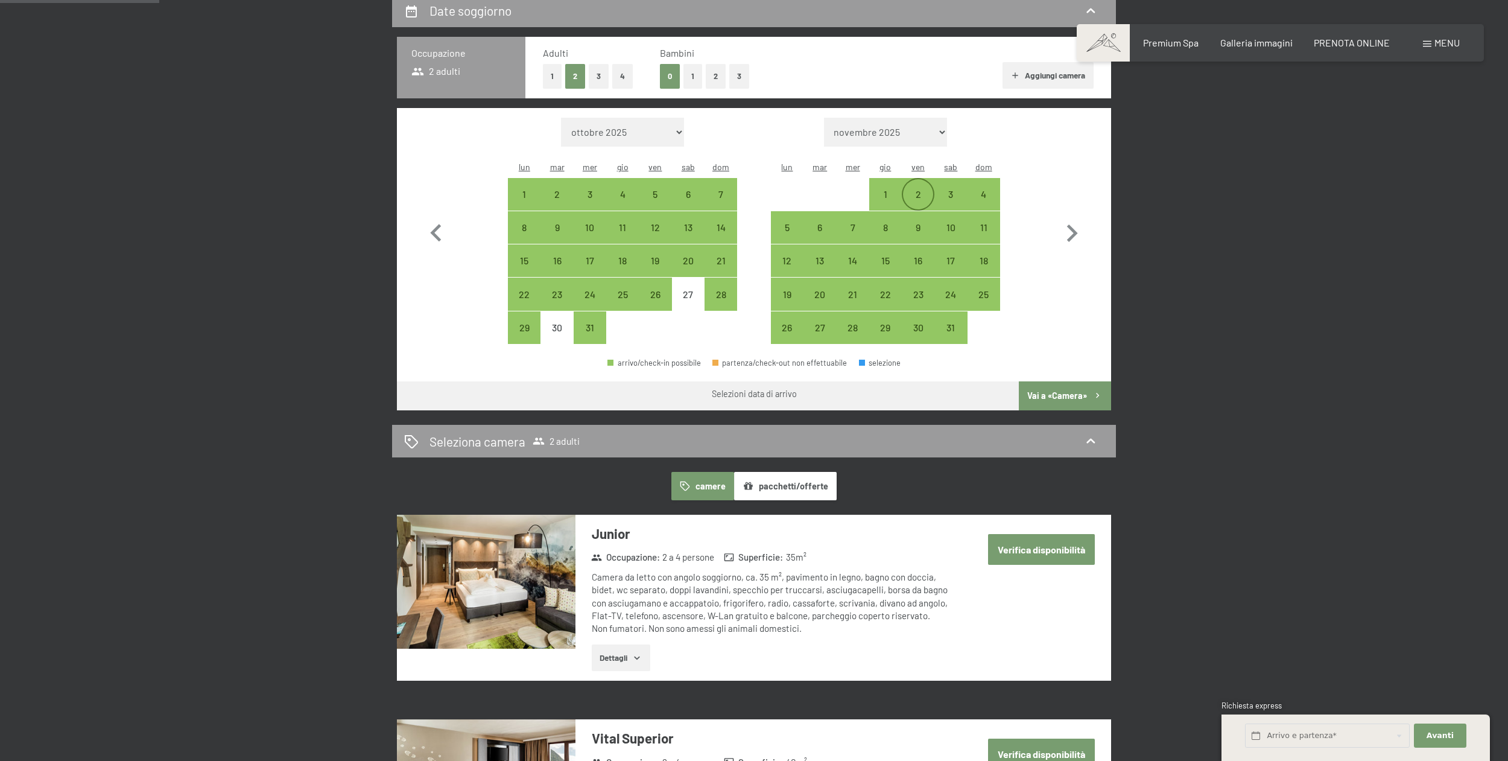
click at [927, 189] on div "2" at bounding box center [918, 204] width 30 height 30
select select "[DATE]"
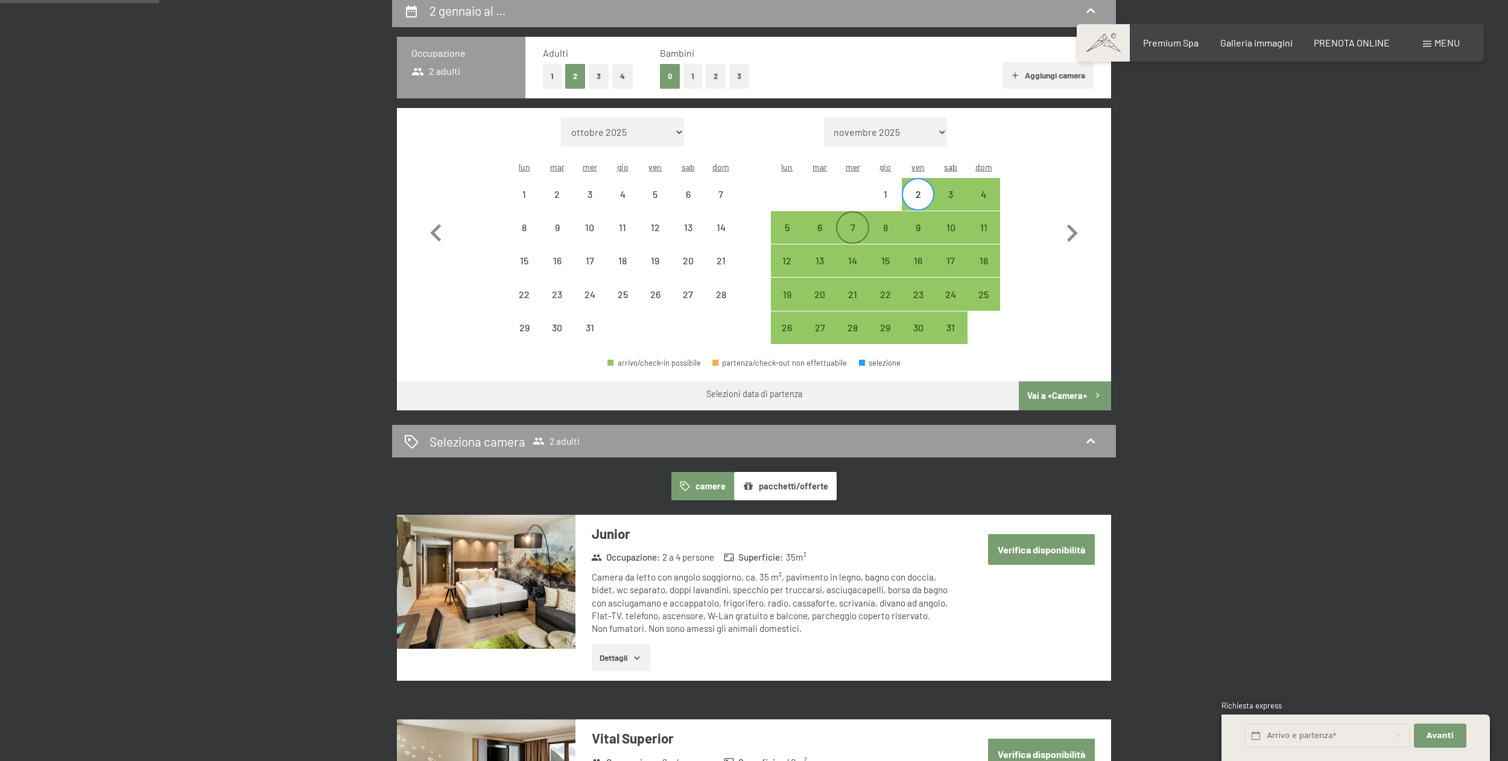
click at [855, 223] on div "7" at bounding box center [852, 238] width 30 height 30
select select "[DATE]"
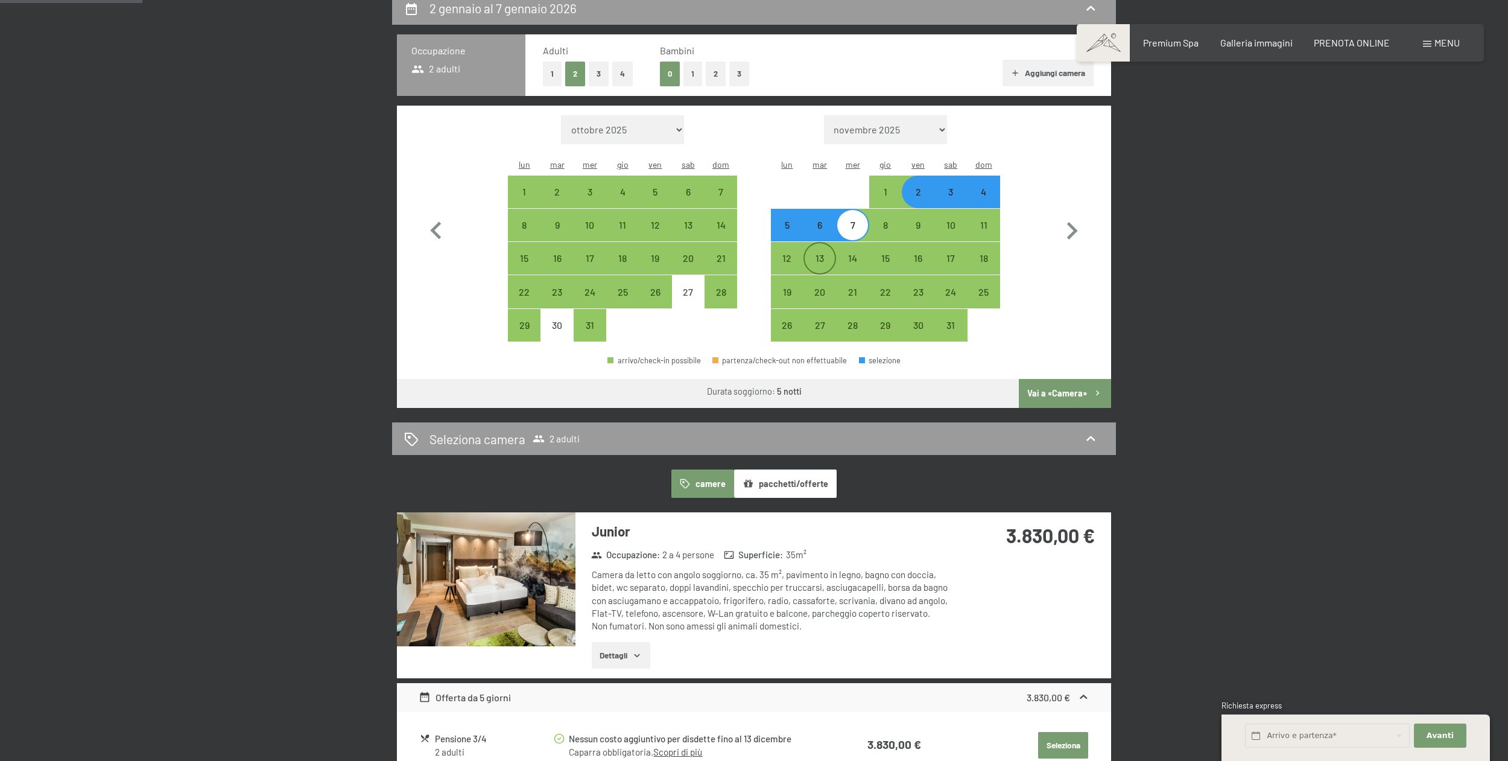
scroll to position [308, 0]
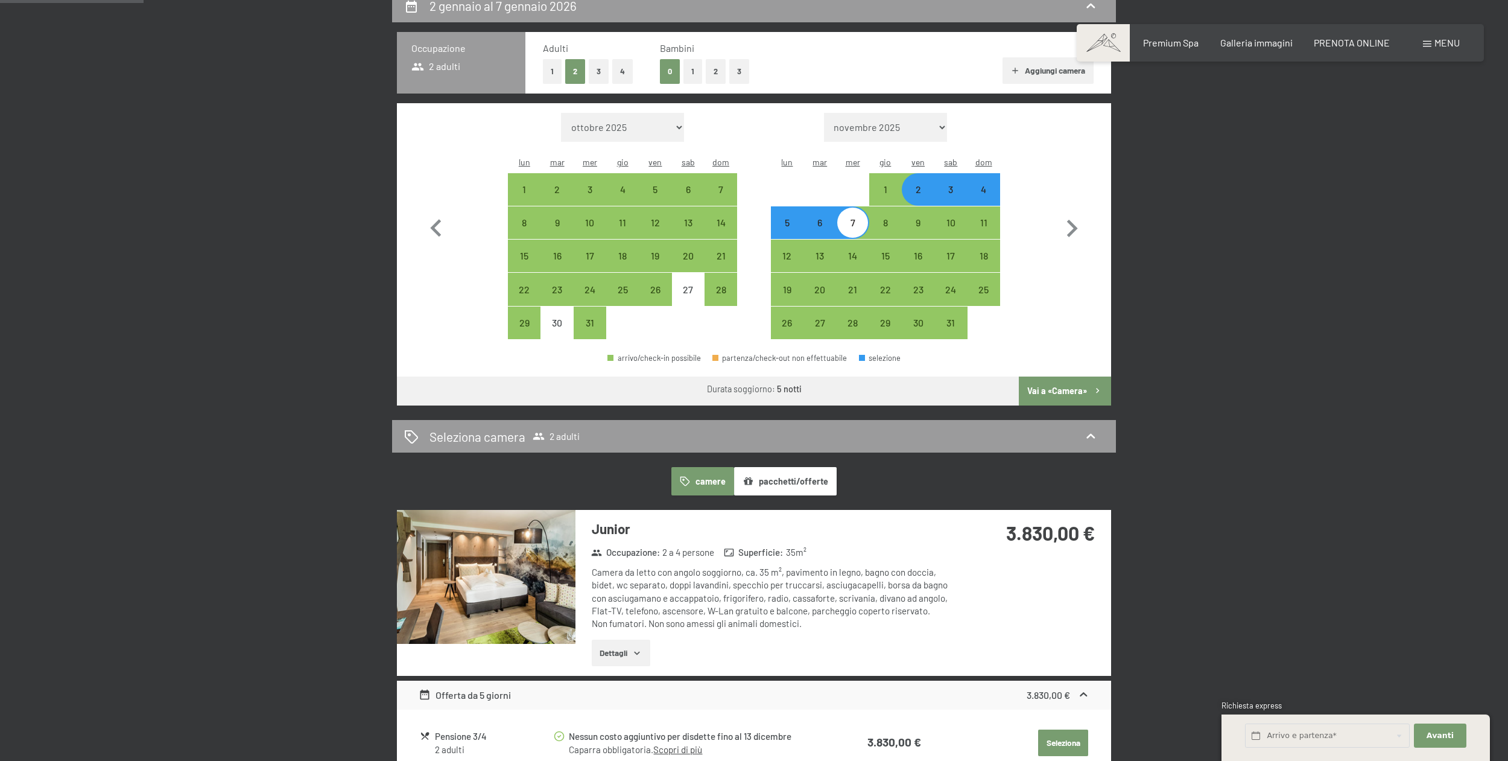
click at [630, 640] on button "Dettagli" at bounding box center [621, 653] width 59 height 27
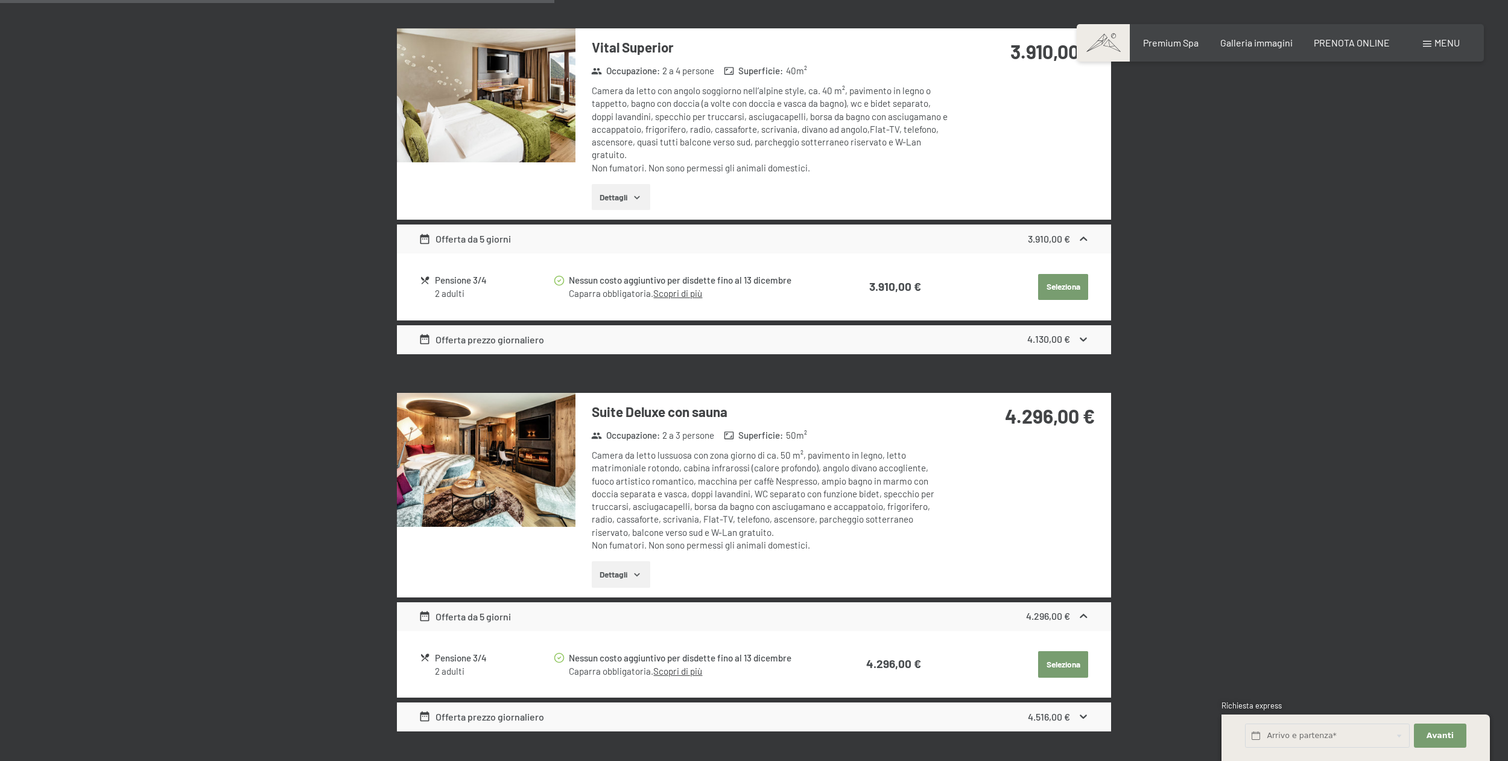
scroll to position [1230, 0]
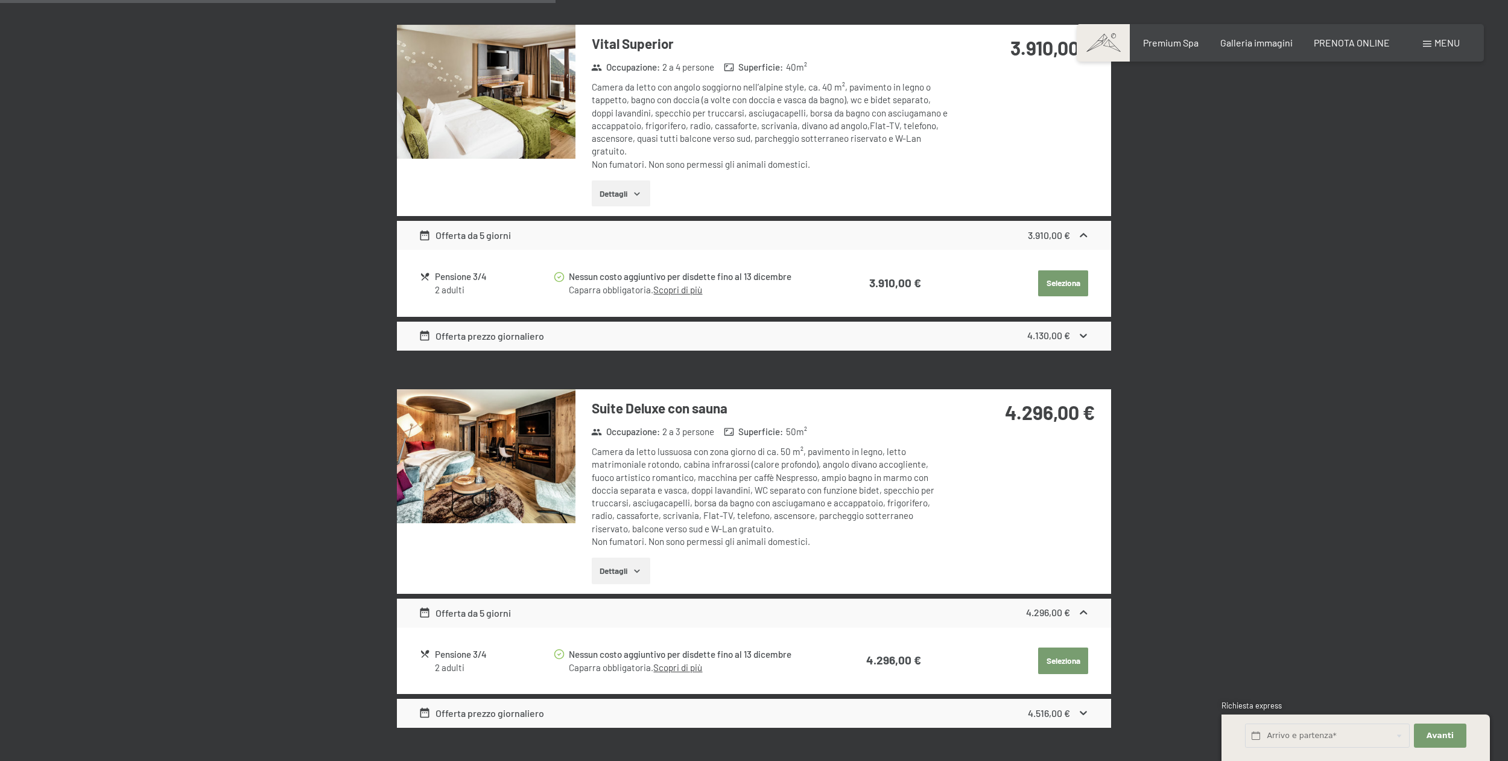
click at [634, 557] on button "Dettagli" at bounding box center [621, 570] width 59 height 27
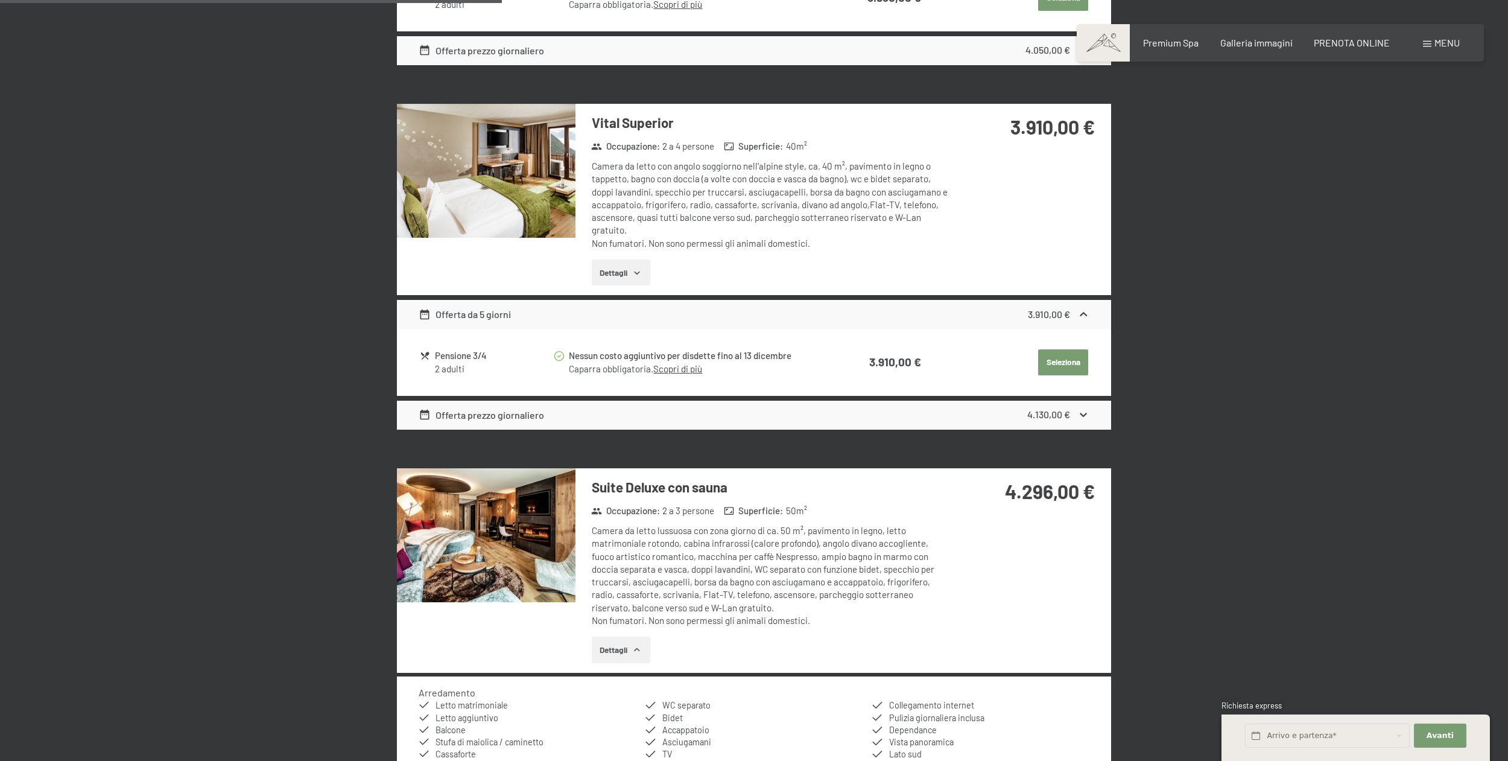
scroll to position [1155, 0]
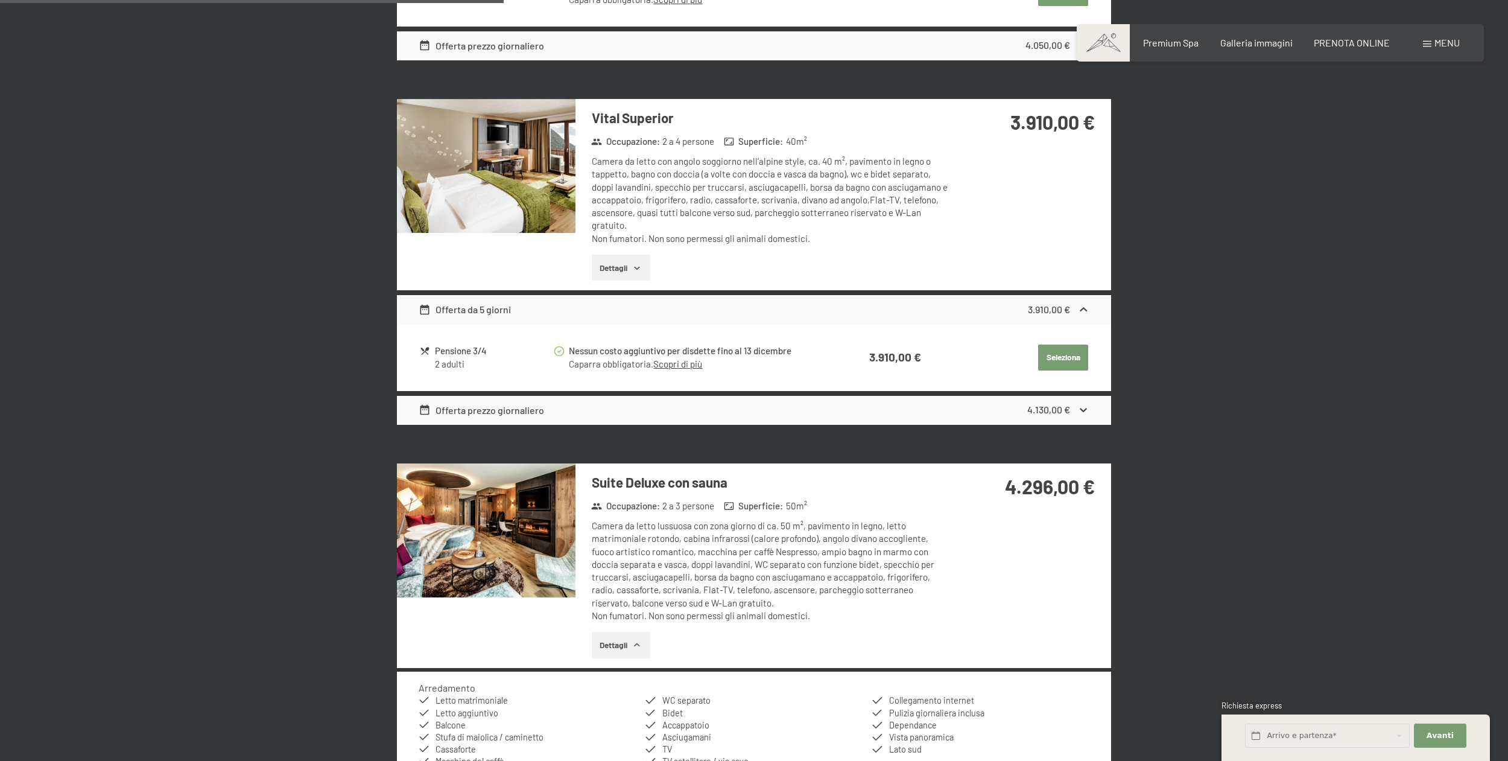
click at [628, 255] on button "Dettagli" at bounding box center [621, 268] width 59 height 27
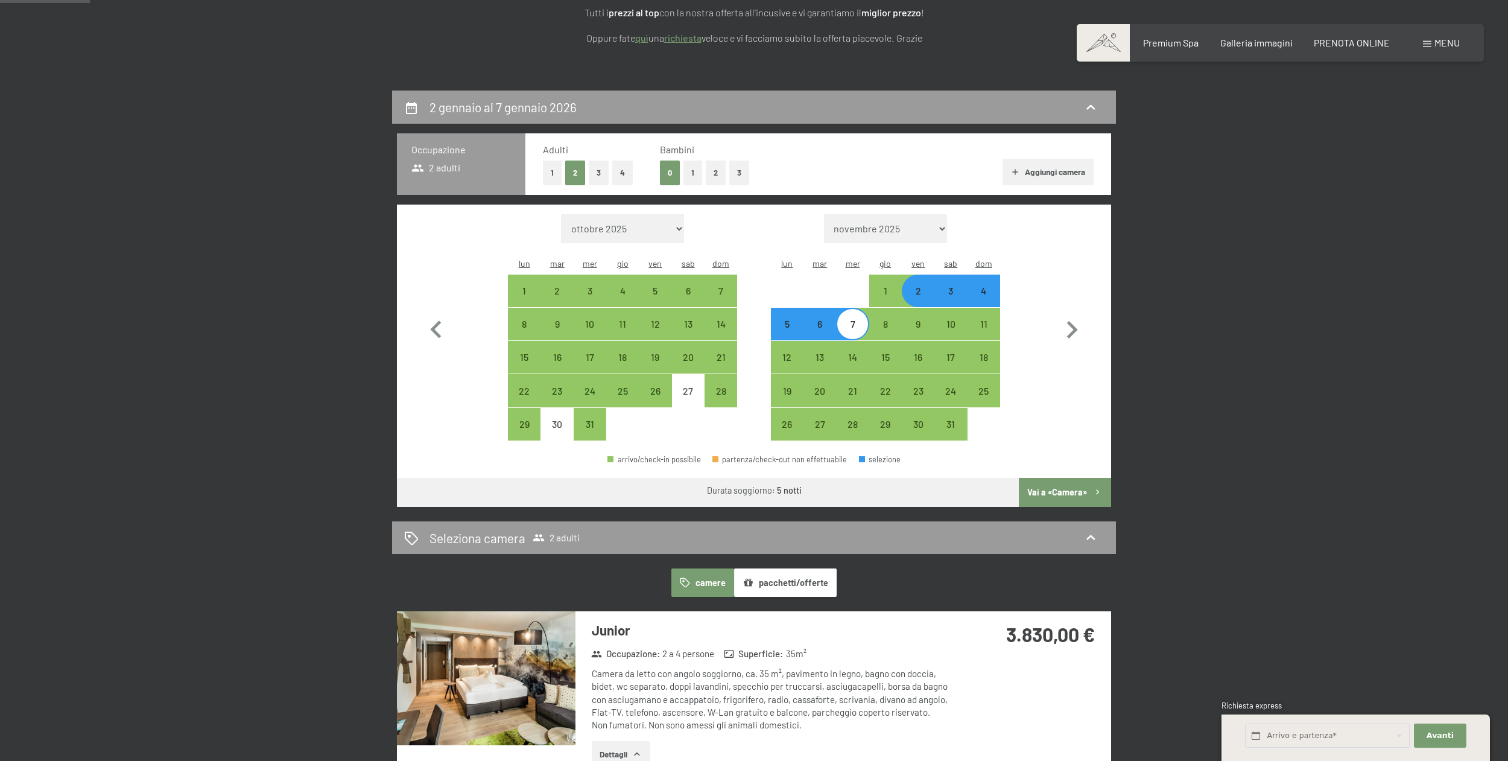
scroll to position [212, 0]
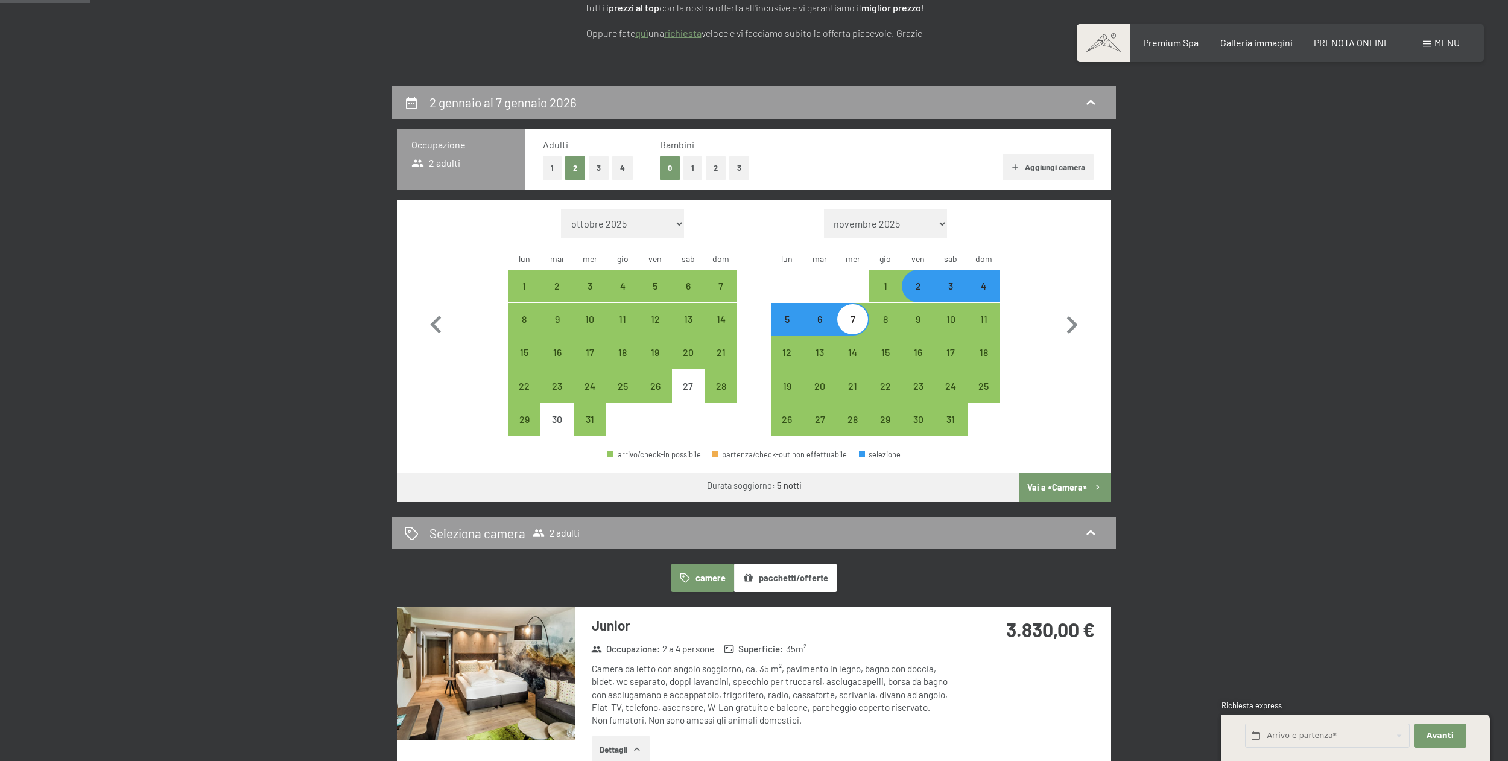
click at [481, 626] on img at bounding box center [486, 673] width 179 height 134
